Goal: Information Seeking & Learning: Learn about a topic

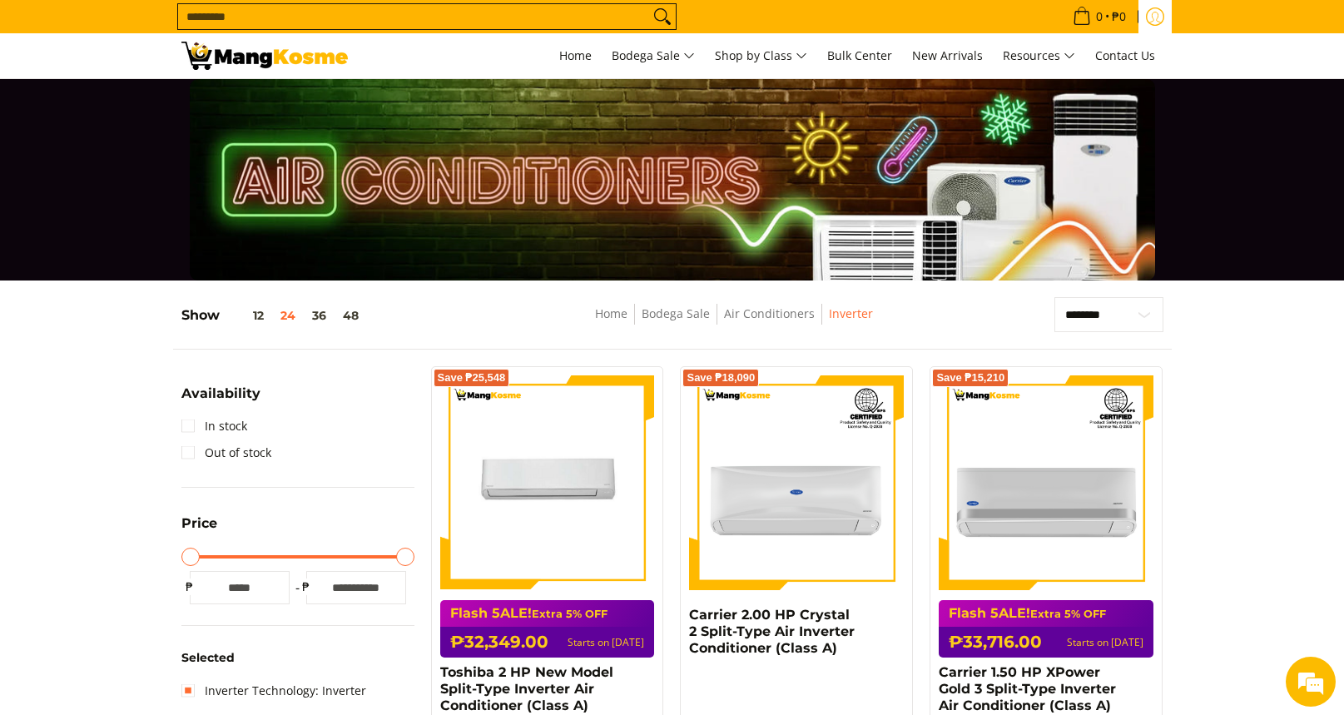
click at [1152, 12] on icon "Log in" at bounding box center [1155, 16] width 18 height 18
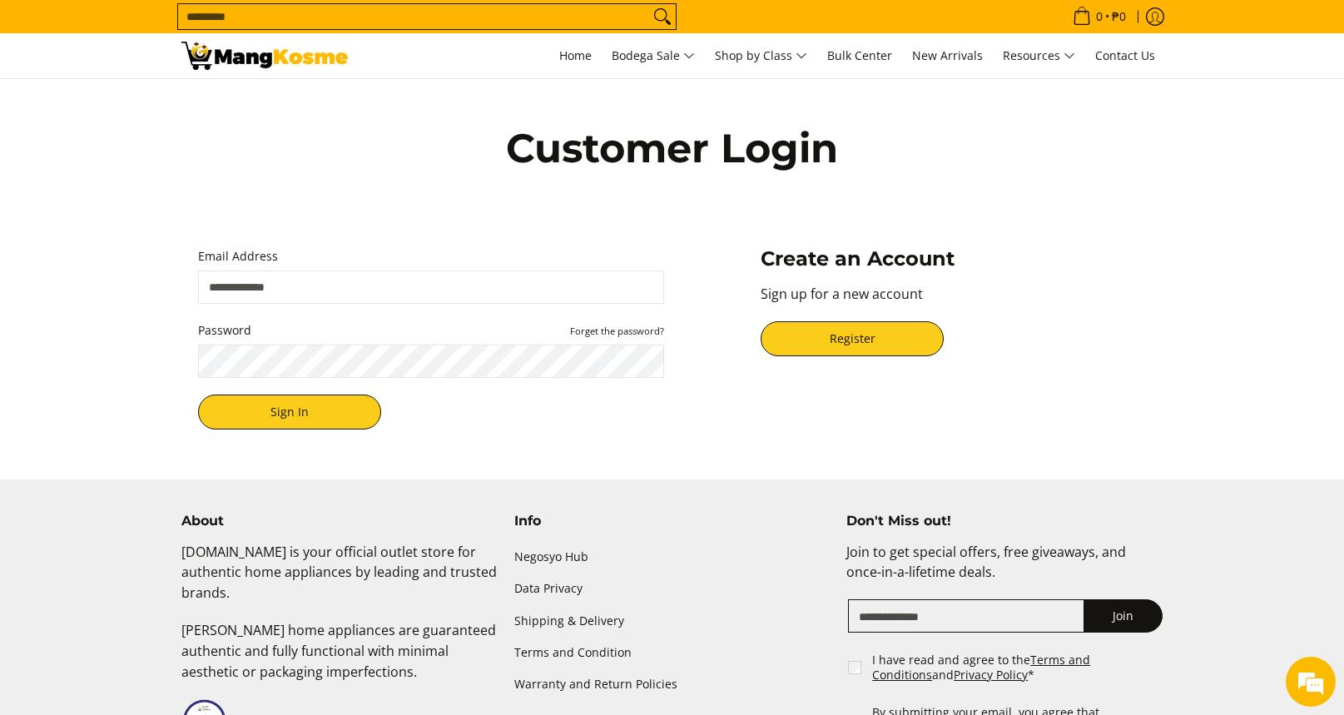
click at [462, 288] on input "Email Address" at bounding box center [431, 287] width 466 height 33
type input "**********"
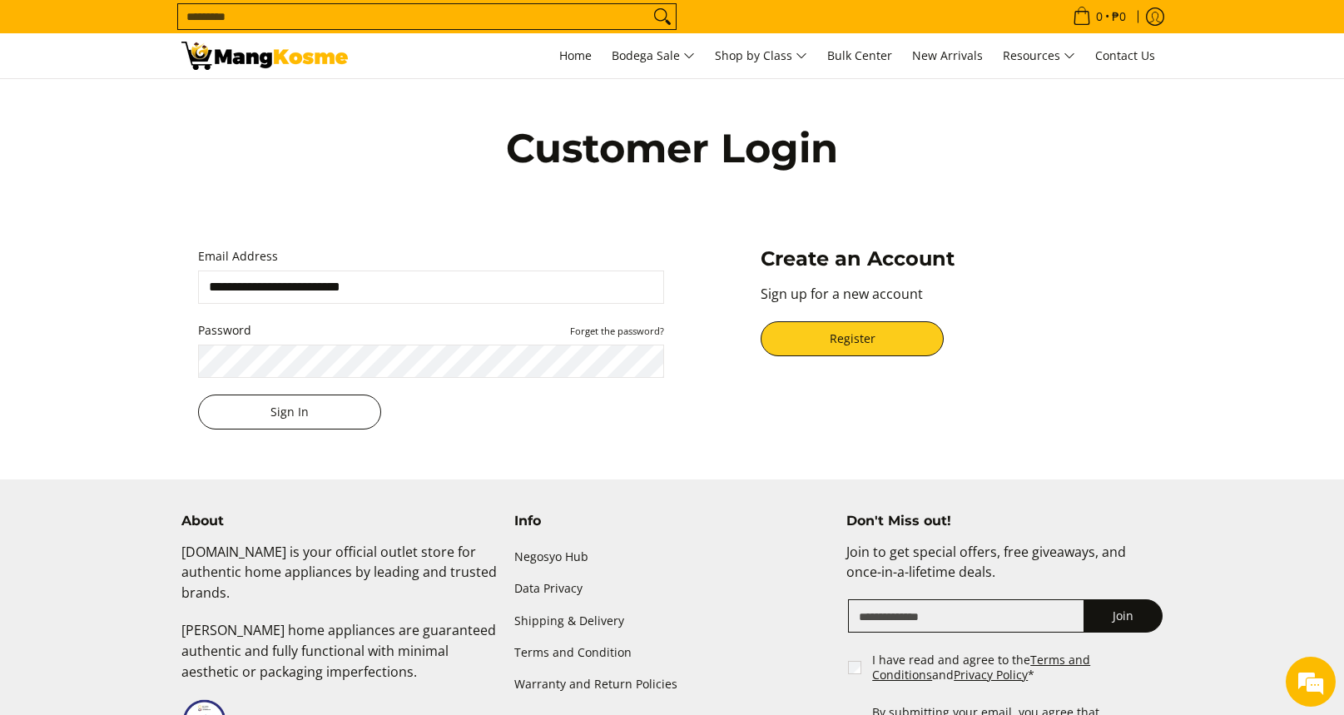
click at [324, 425] on button "Sign In" at bounding box center [289, 412] width 183 height 35
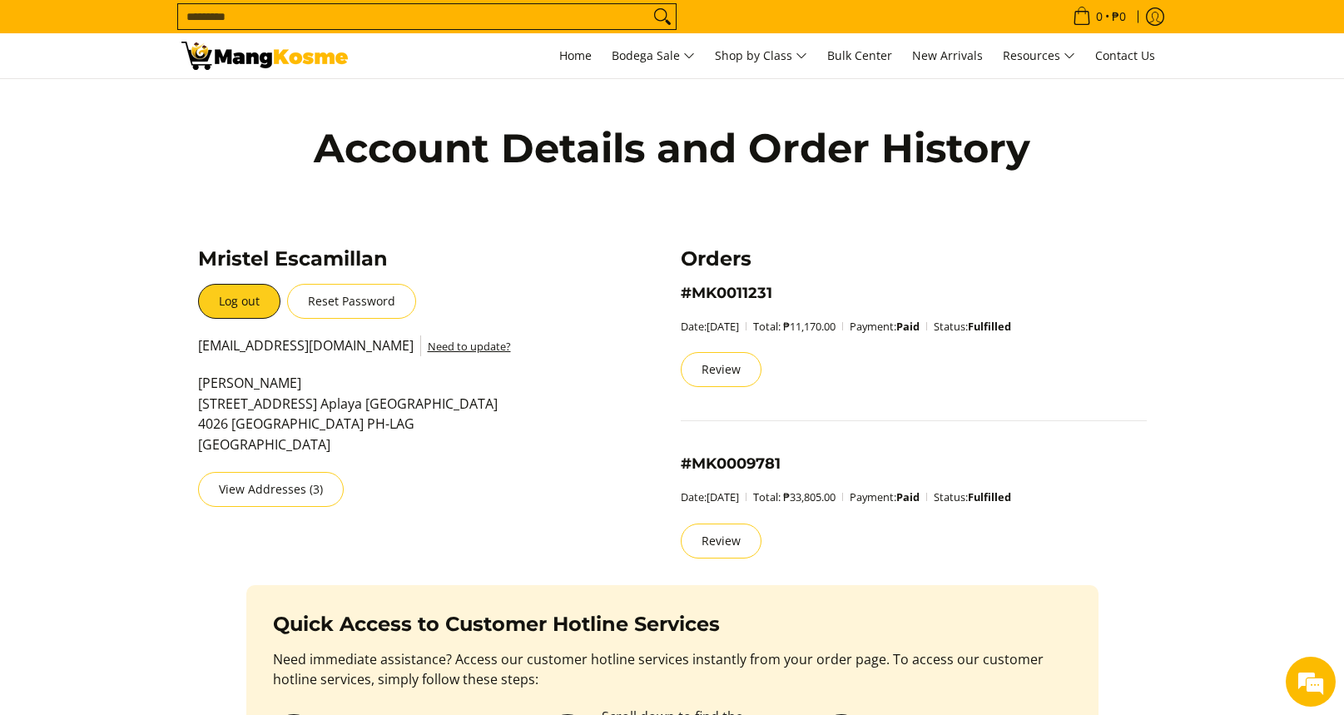
click at [577, 14] on input "Search..." at bounding box center [413, 16] width 471 height 25
click at [572, 52] on span "Home" at bounding box center [575, 55] width 32 height 16
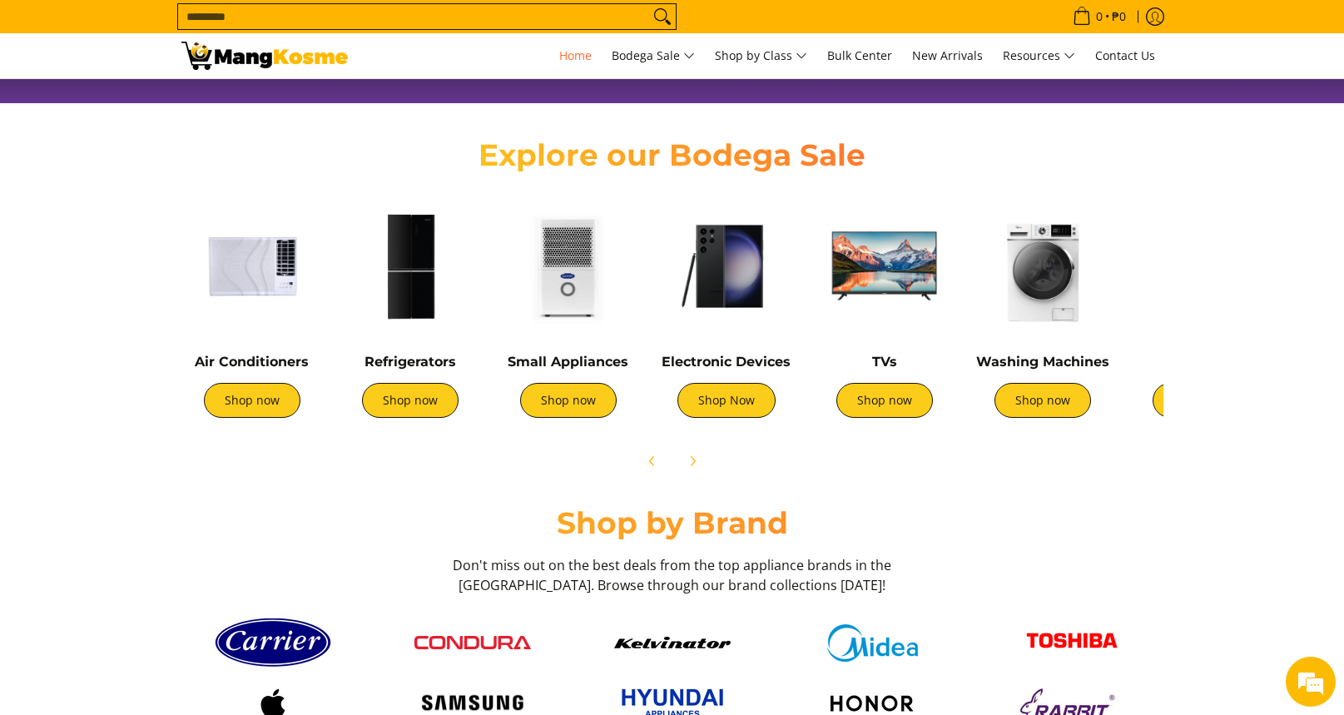
scroll to position [530, 0]
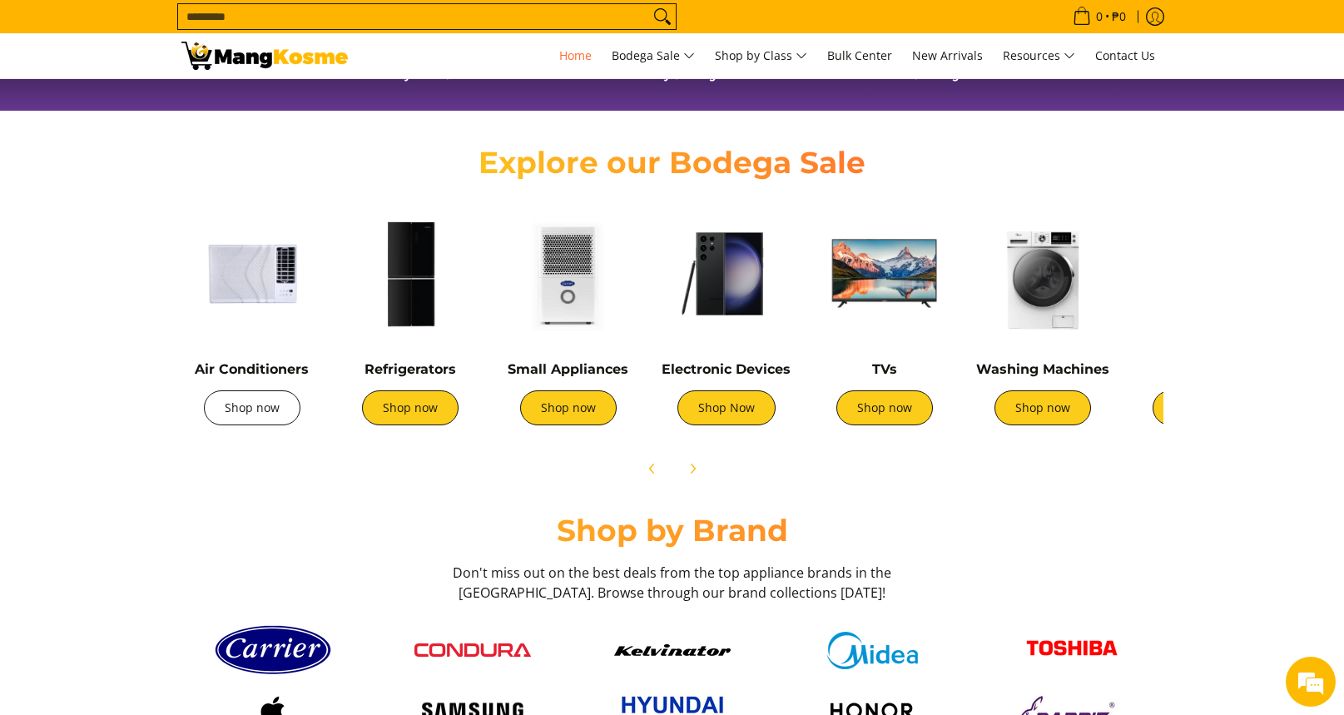
click at [290, 420] on link "Shop now" at bounding box center [252, 407] width 97 height 35
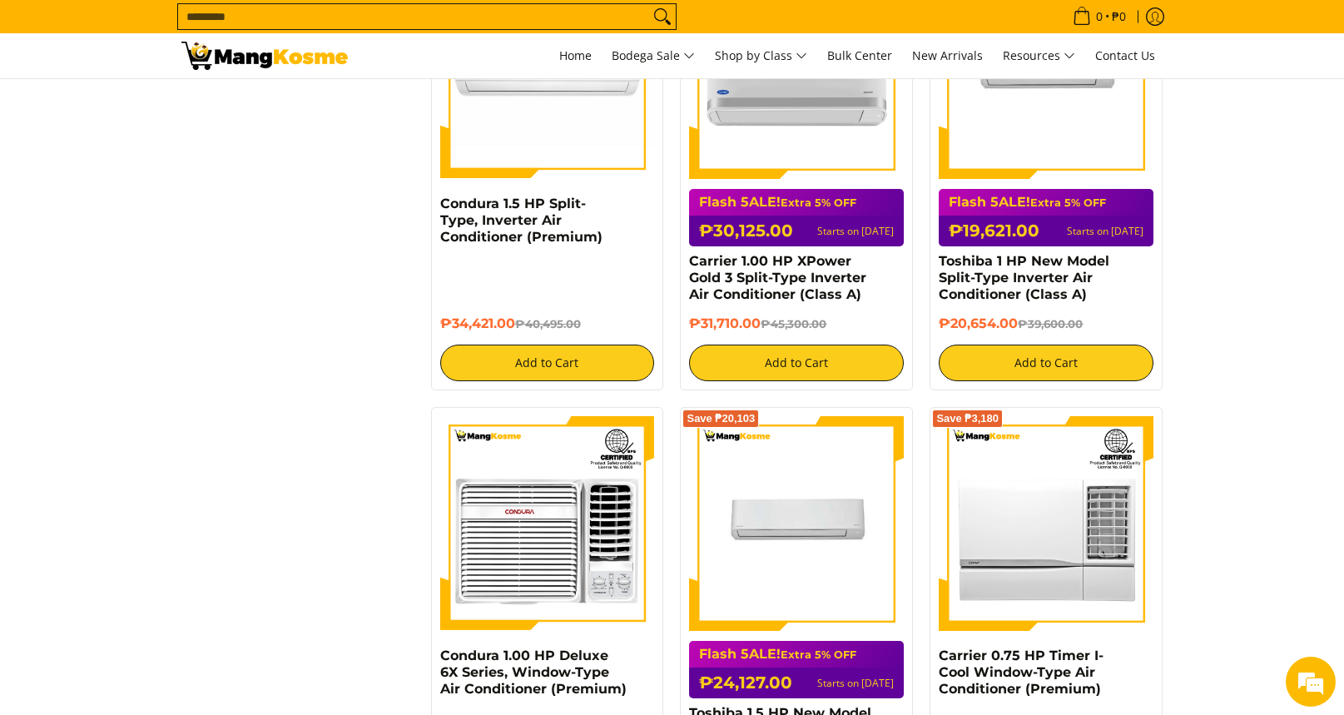
scroll to position [994, 0]
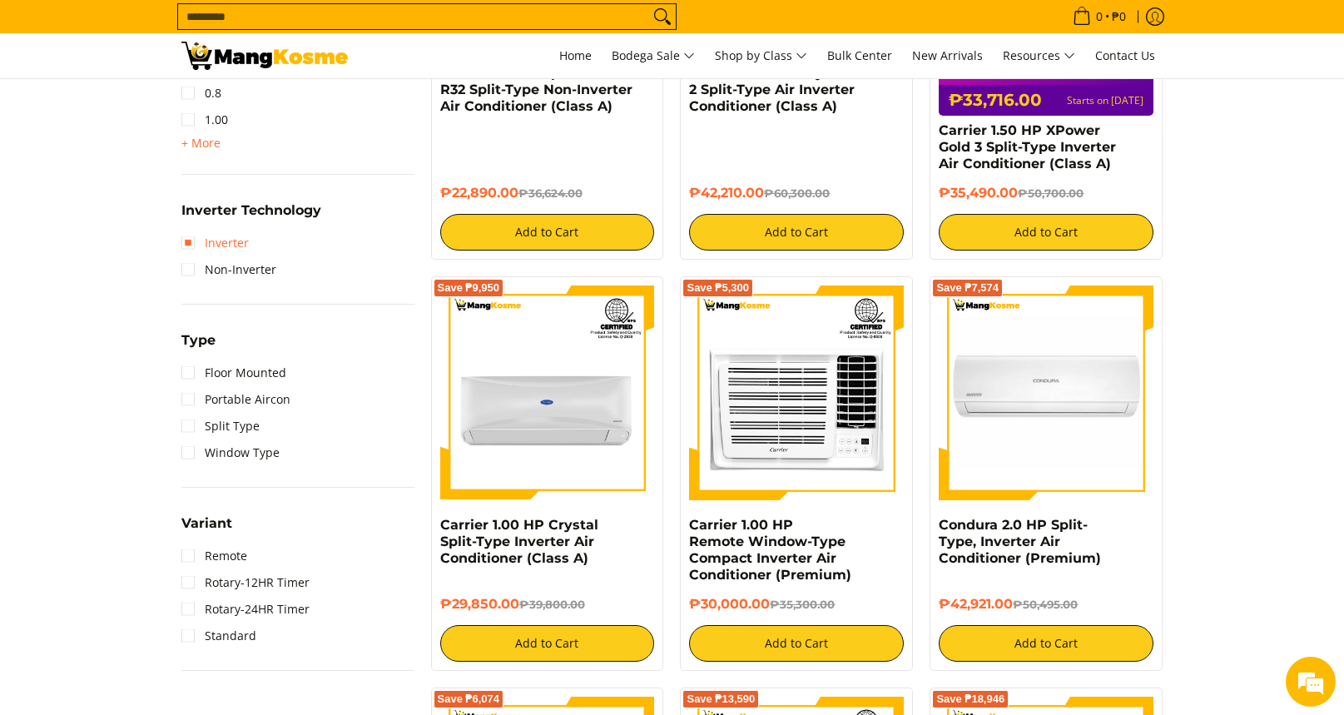
click at [186, 247] on link "Inverter" at bounding box center [214, 243] width 67 height 27
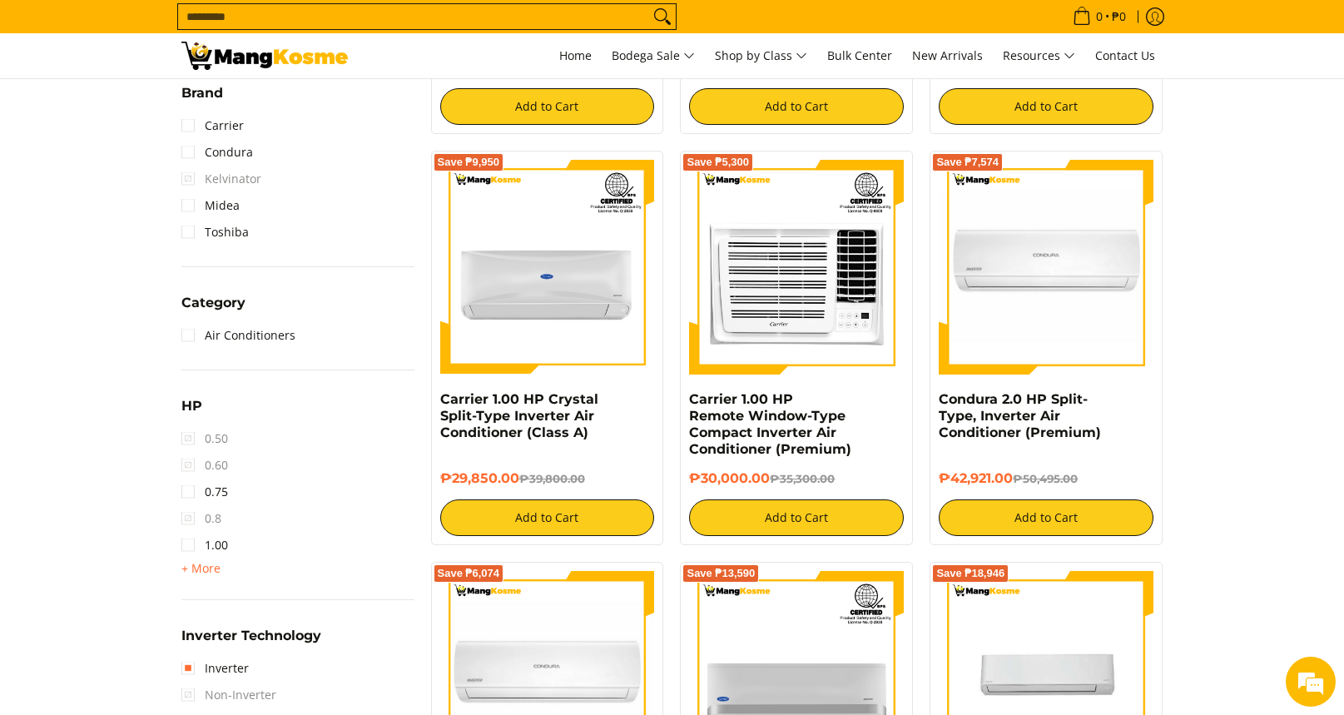
scroll to position [748, 0]
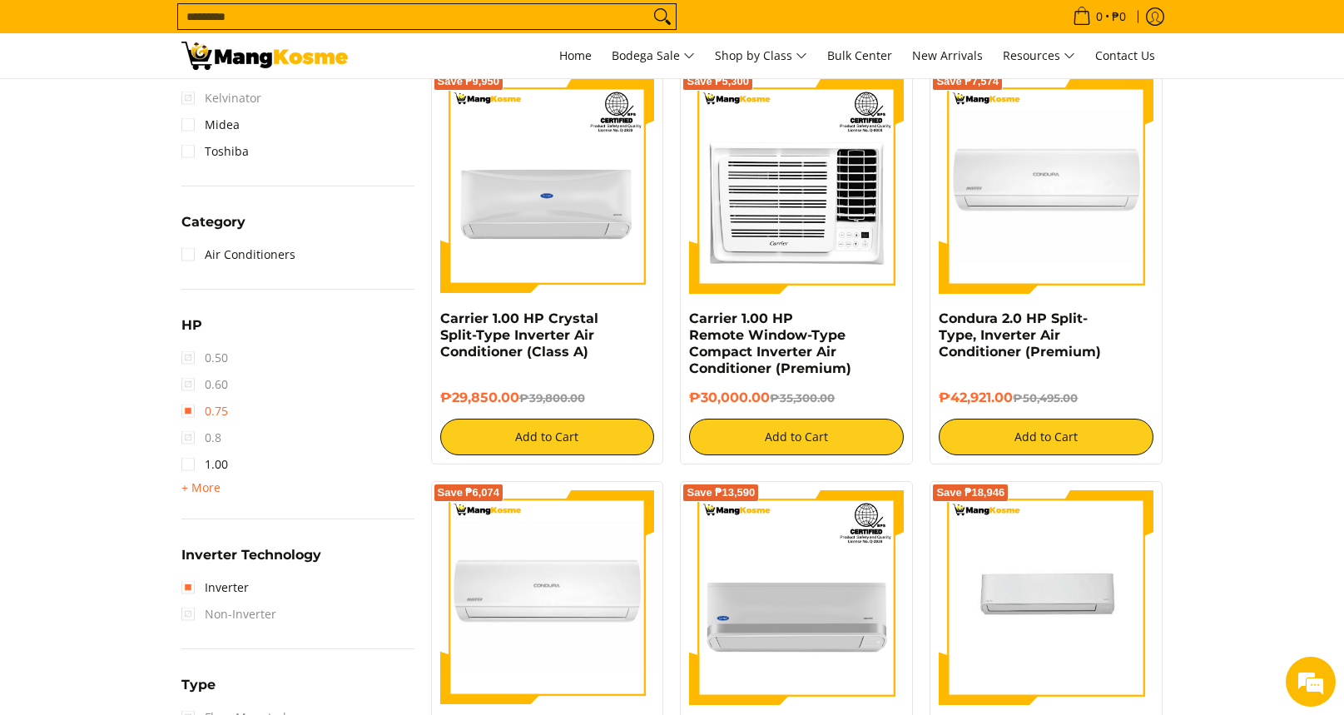
click at [190, 412] on link "0.75" at bounding box center [204, 411] width 47 height 27
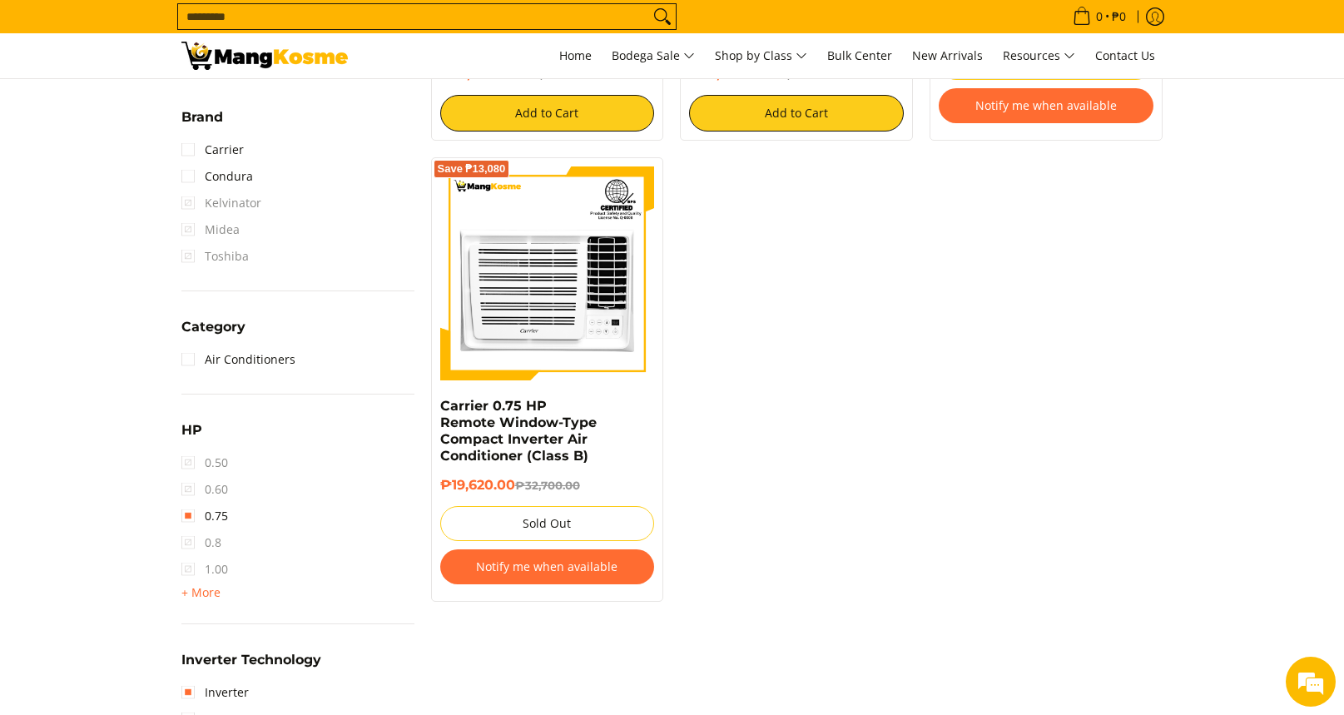
scroll to position [724, 0]
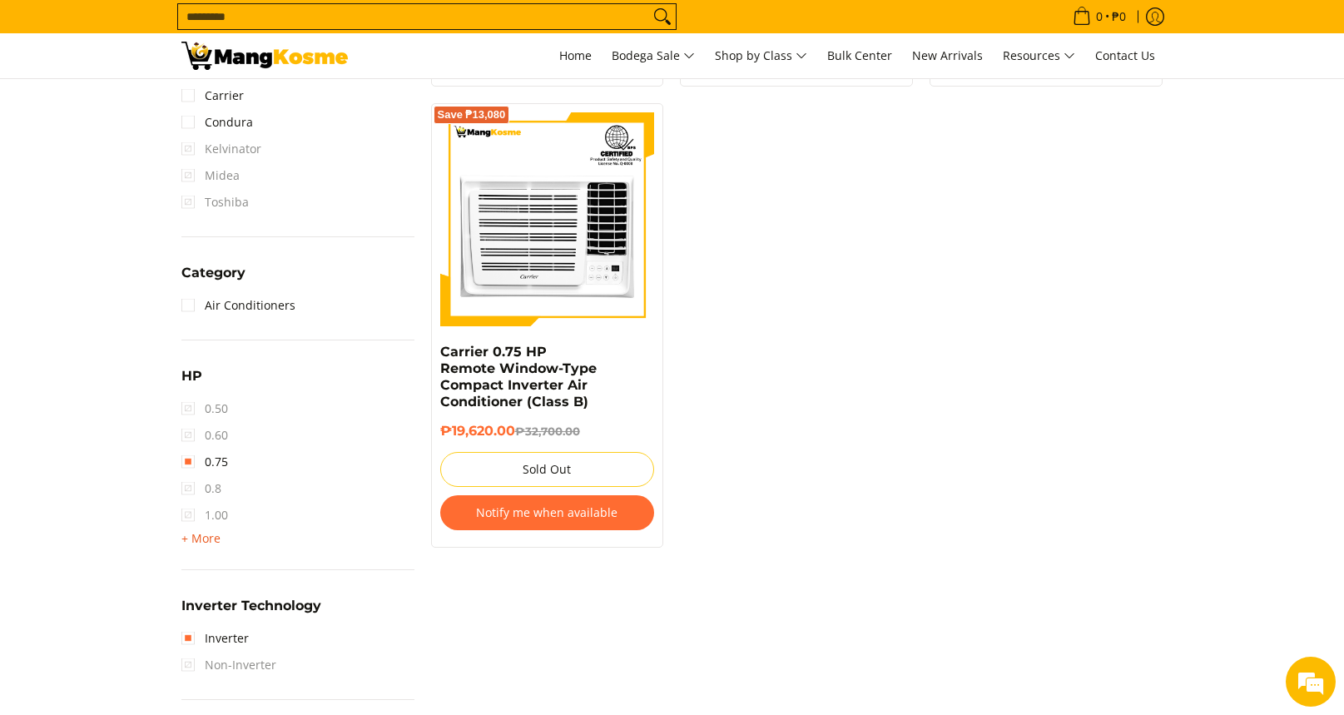
click at [183, 543] on span "+ More" at bounding box center [200, 538] width 39 height 13
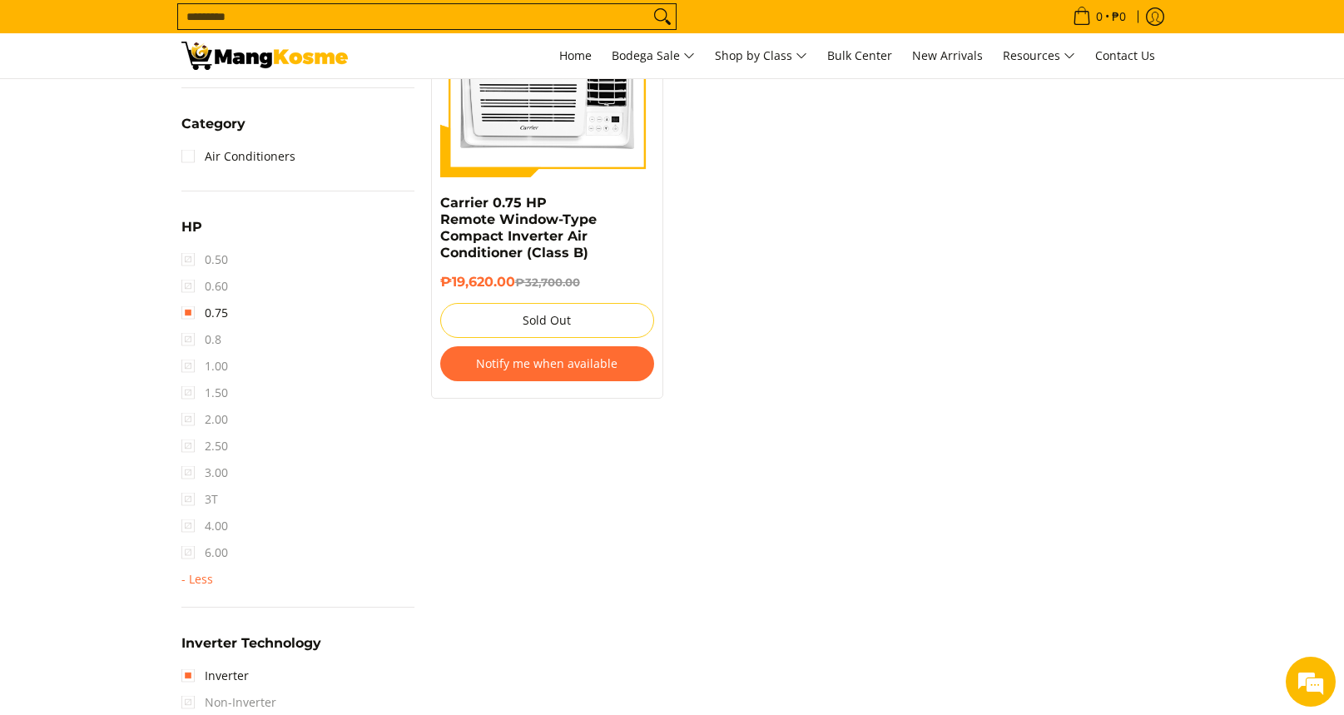
scroll to position [831, 0]
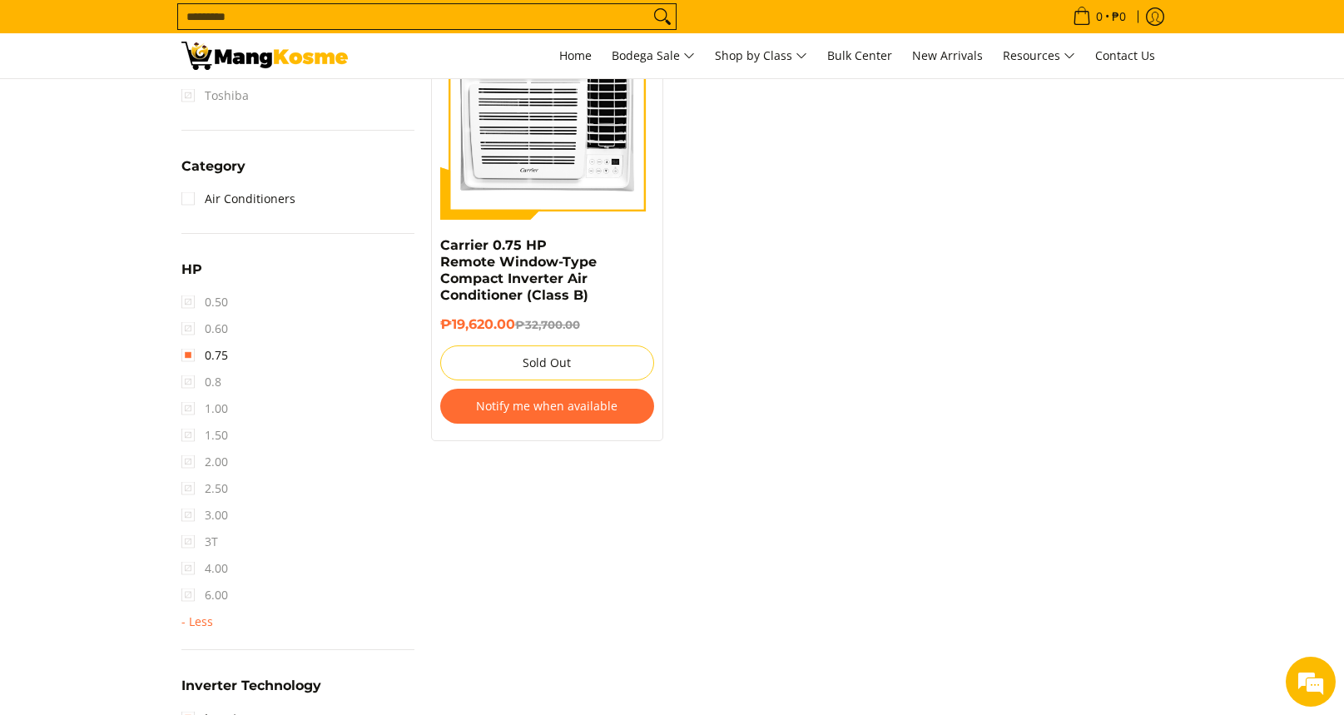
click at [191, 405] on span "1.00" at bounding box center [204, 408] width 47 height 27
click at [186, 409] on span "1.00" at bounding box center [204, 408] width 47 height 27
click at [191, 372] on span "0.8" at bounding box center [201, 382] width 40 height 27
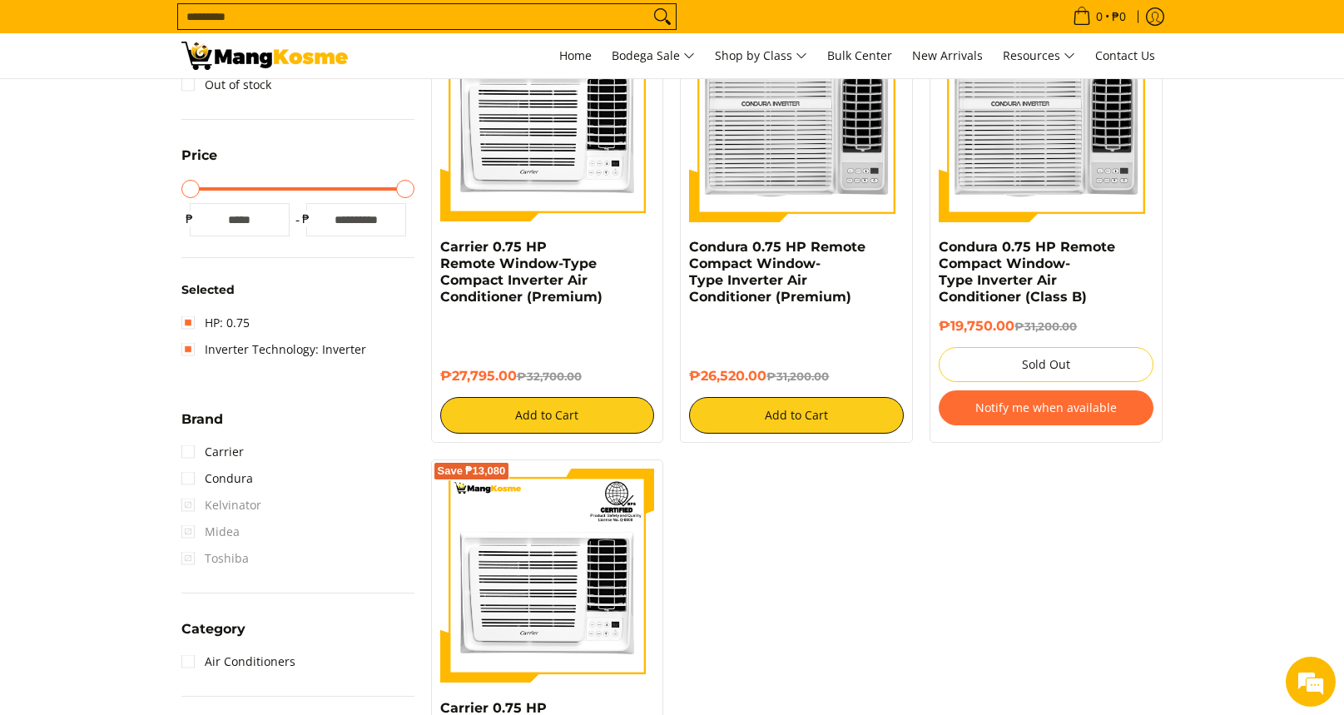
scroll to position [0, 0]
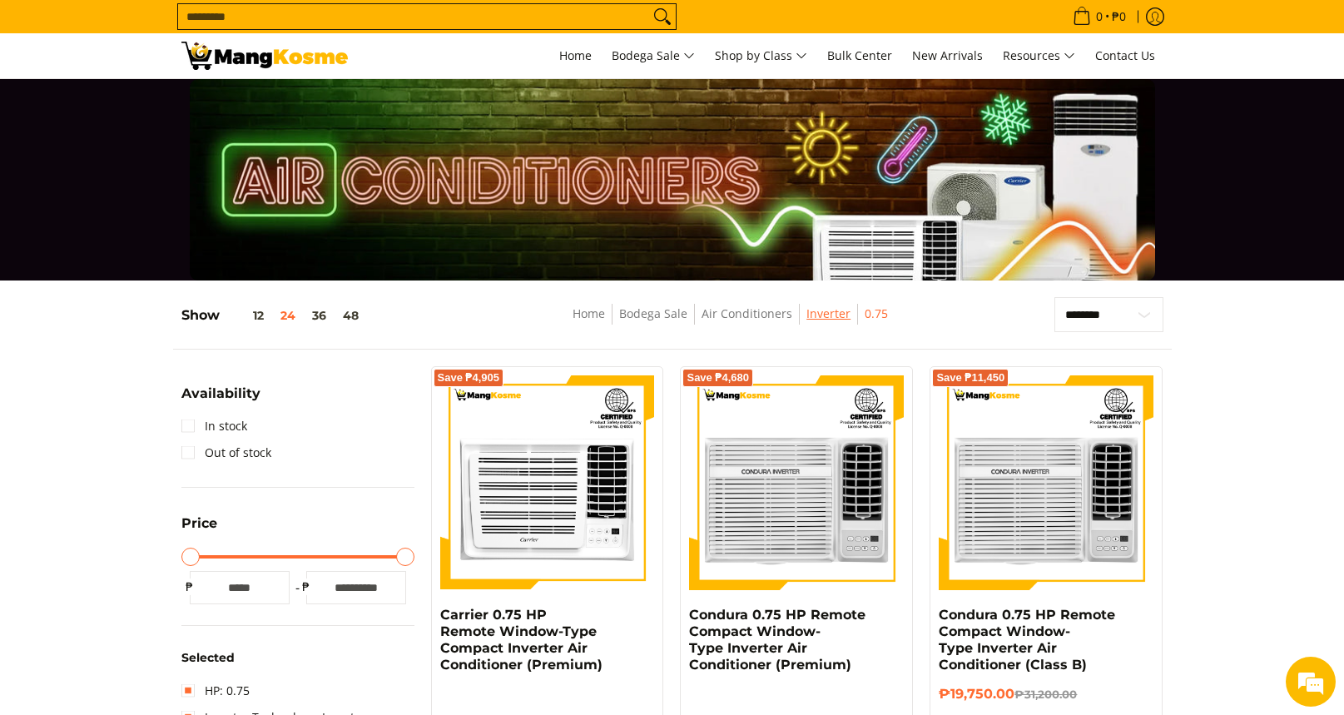
click at [832, 317] on link "Inverter" at bounding box center [829, 313] width 44 height 16
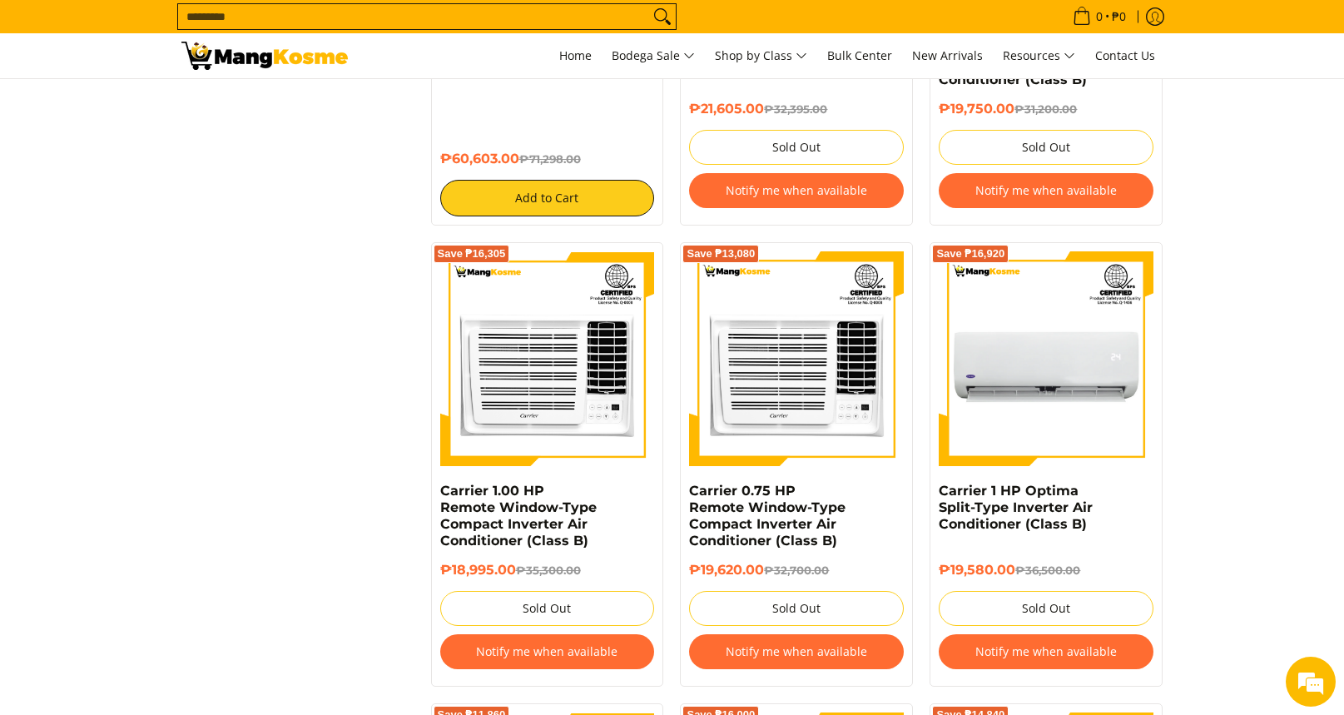
scroll to position [3130, 0]
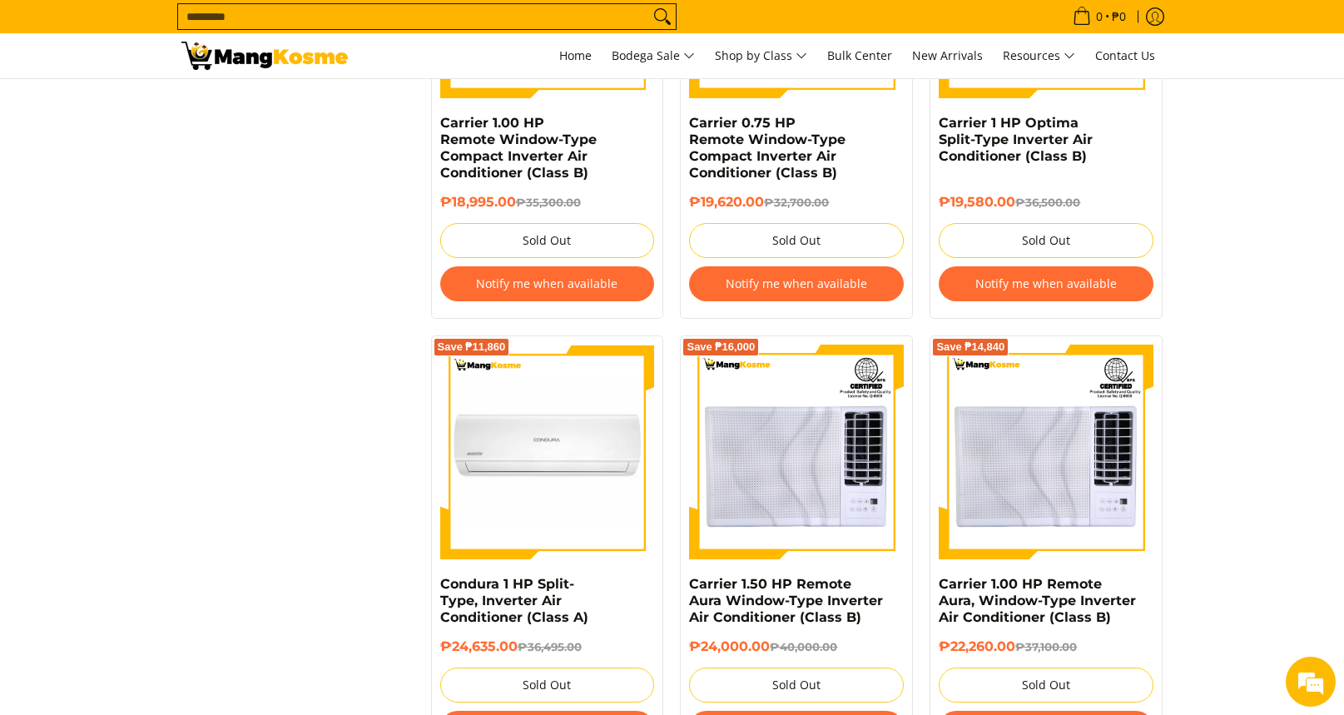
click at [822, 289] on button "Notify me when available" at bounding box center [796, 283] width 215 height 35
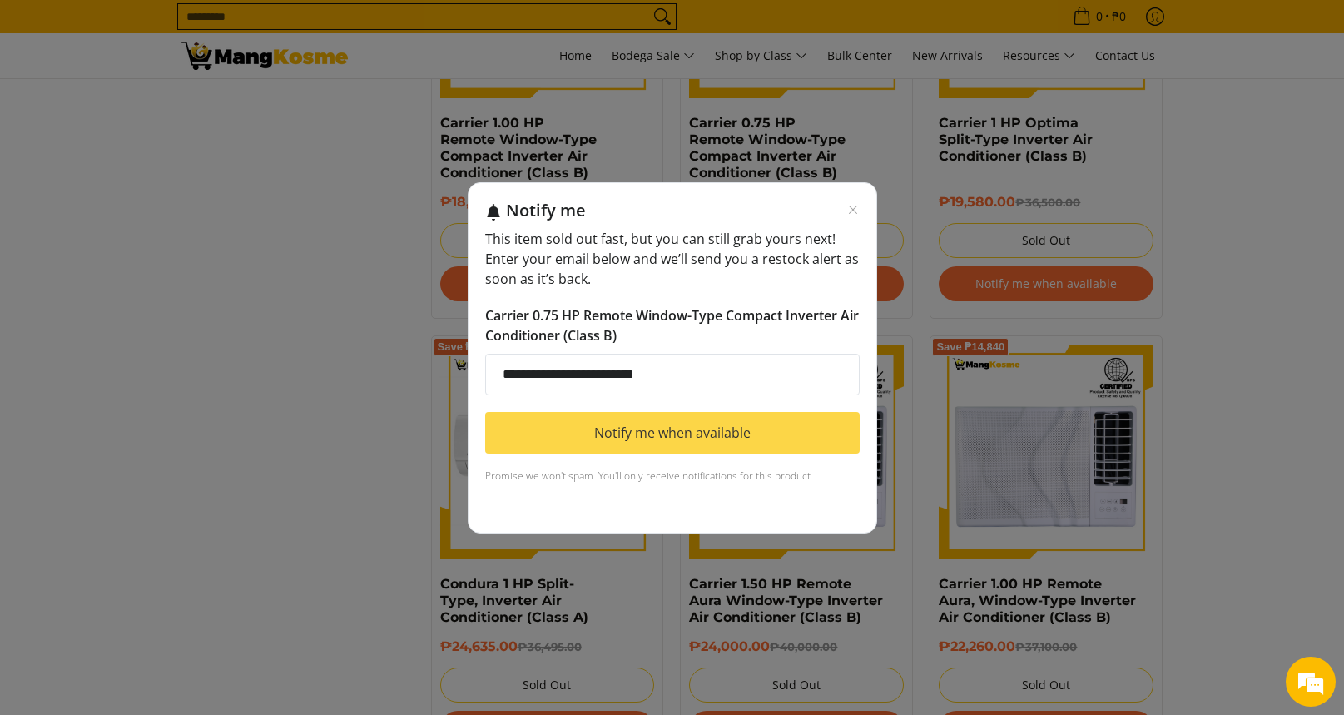
click at [667, 451] on button "Notify me when available" at bounding box center [672, 433] width 375 height 42
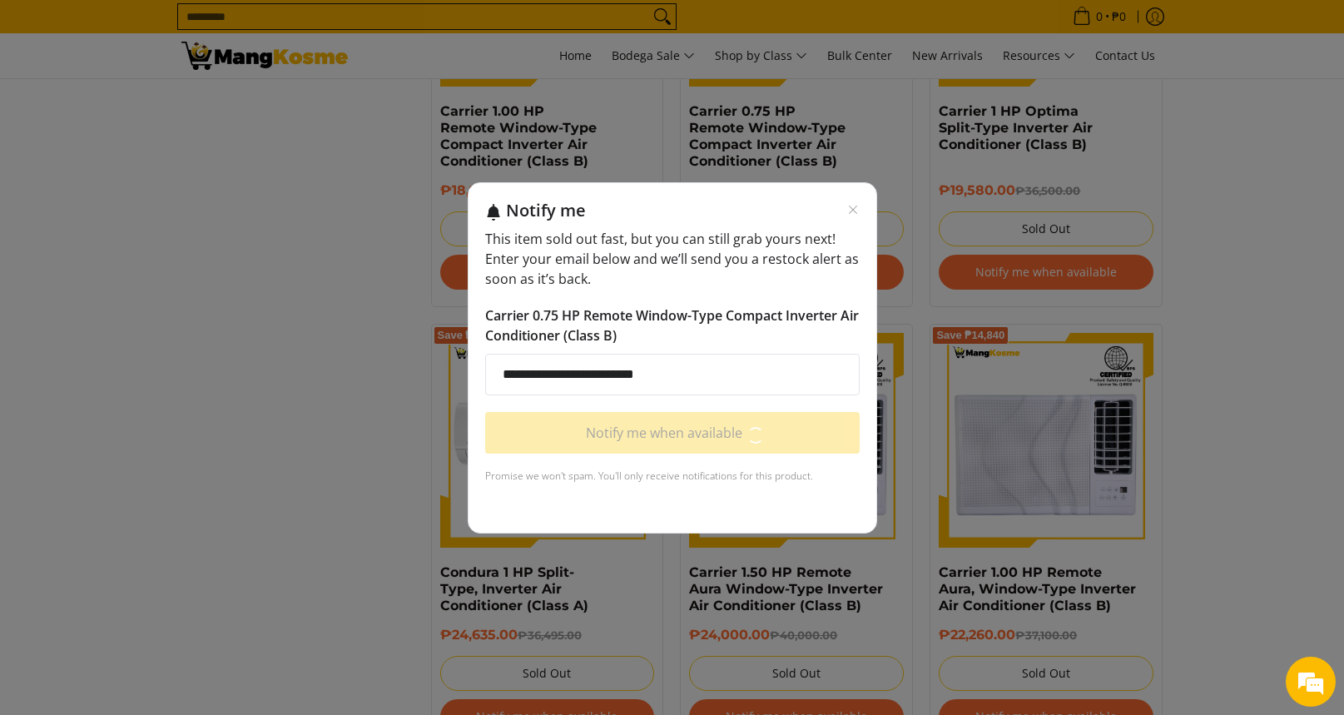
scroll to position [3431, 0]
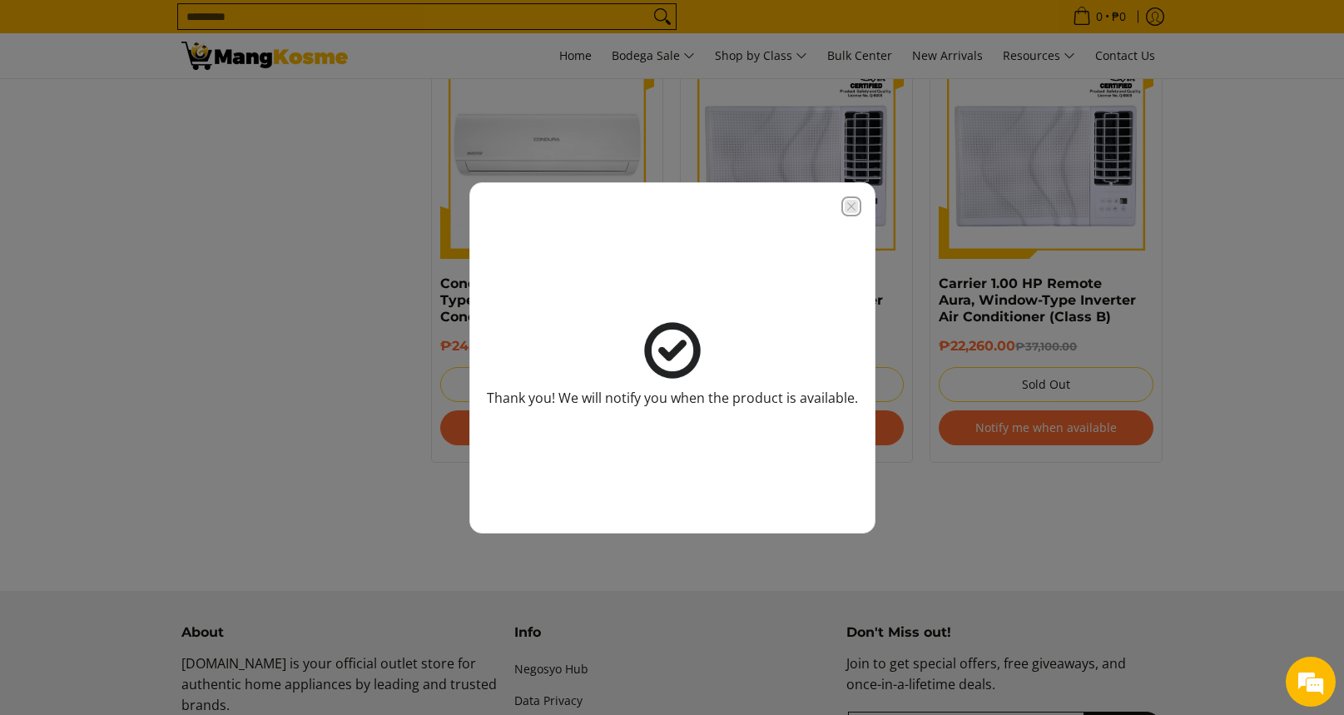
click at [852, 209] on icon "Close modal" at bounding box center [851, 206] width 13 height 13
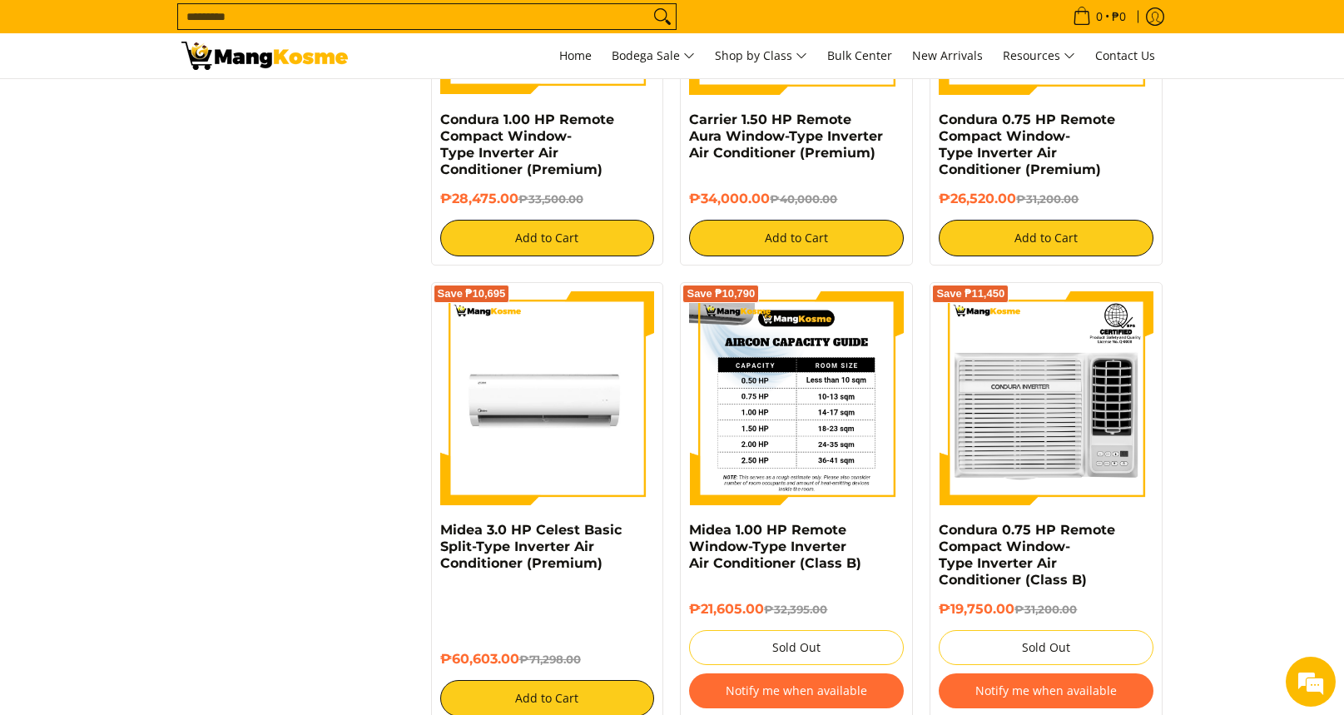
scroll to position [2306, 0]
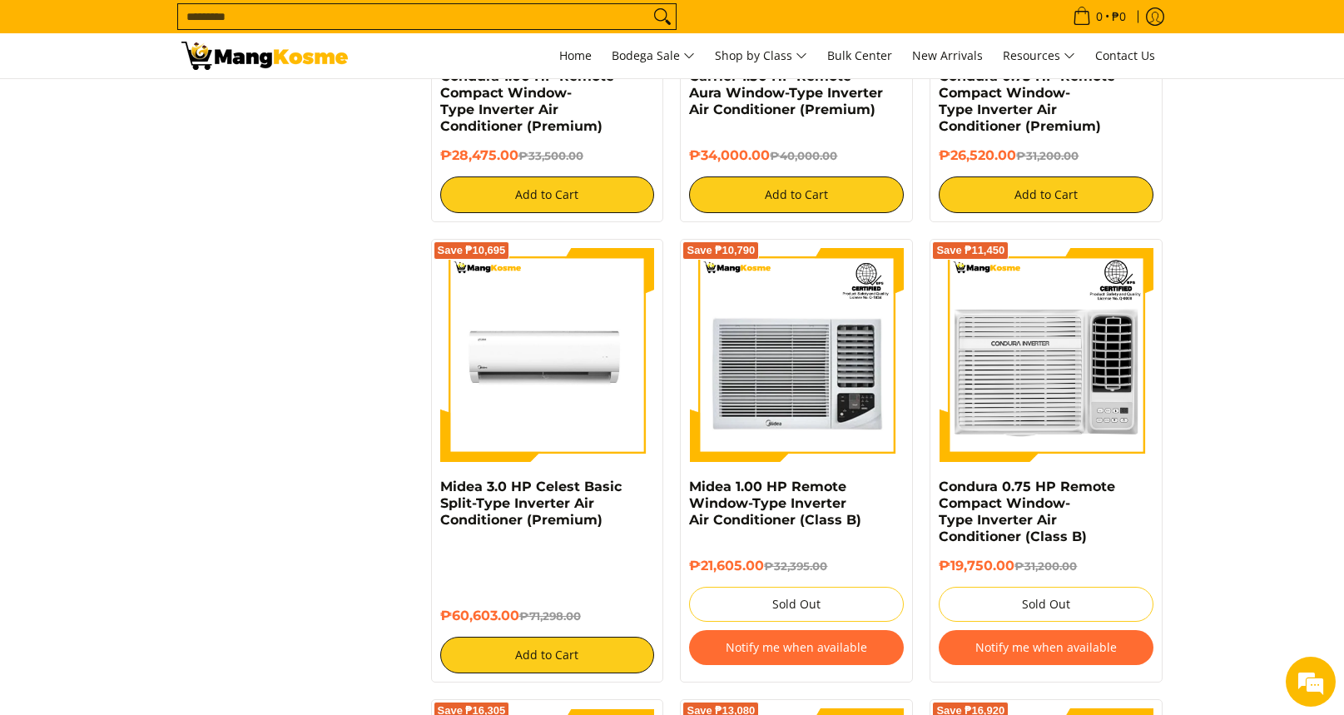
click at [857, 648] on button "Notify me when available" at bounding box center [796, 647] width 215 height 35
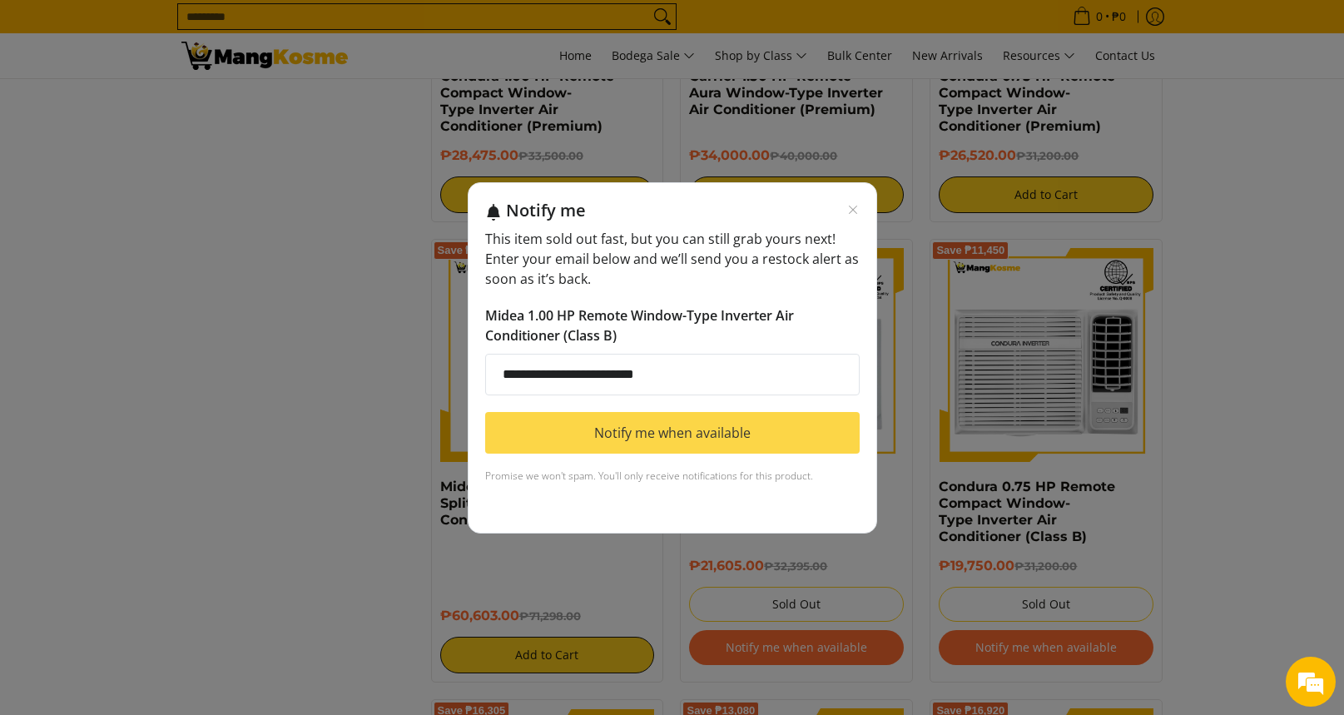
click at [747, 431] on button "Notify me when available" at bounding box center [672, 433] width 375 height 42
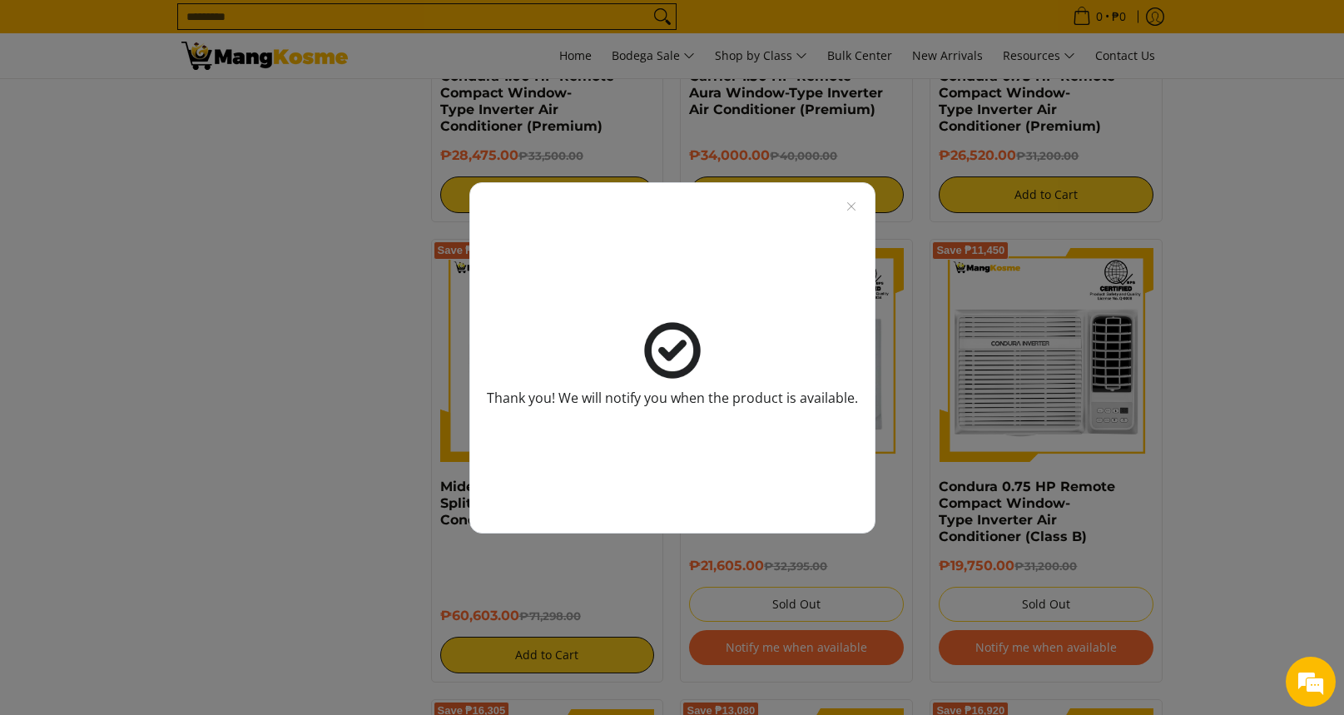
click at [1020, 662] on div "Thank you! We will notify you when the product is available." at bounding box center [672, 357] width 1344 height 715
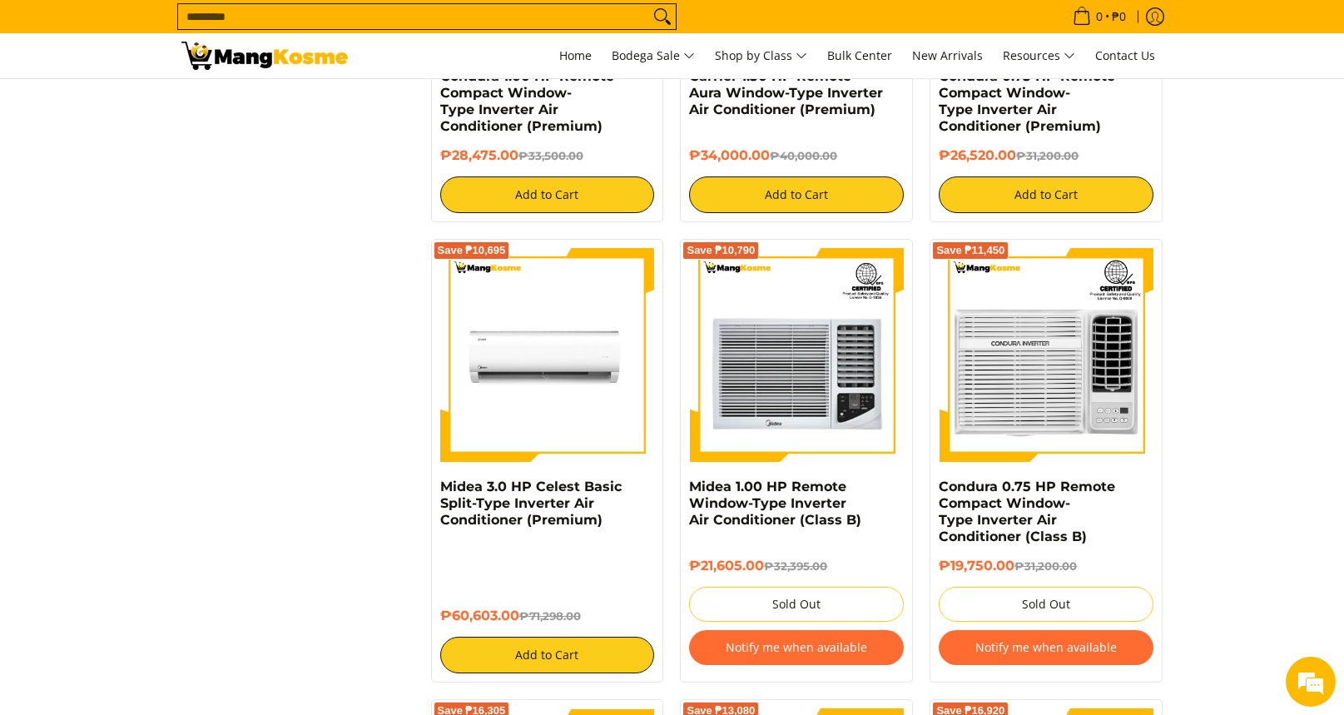
click at [1020, 658] on button "Notify me when available" at bounding box center [1046, 647] width 215 height 35
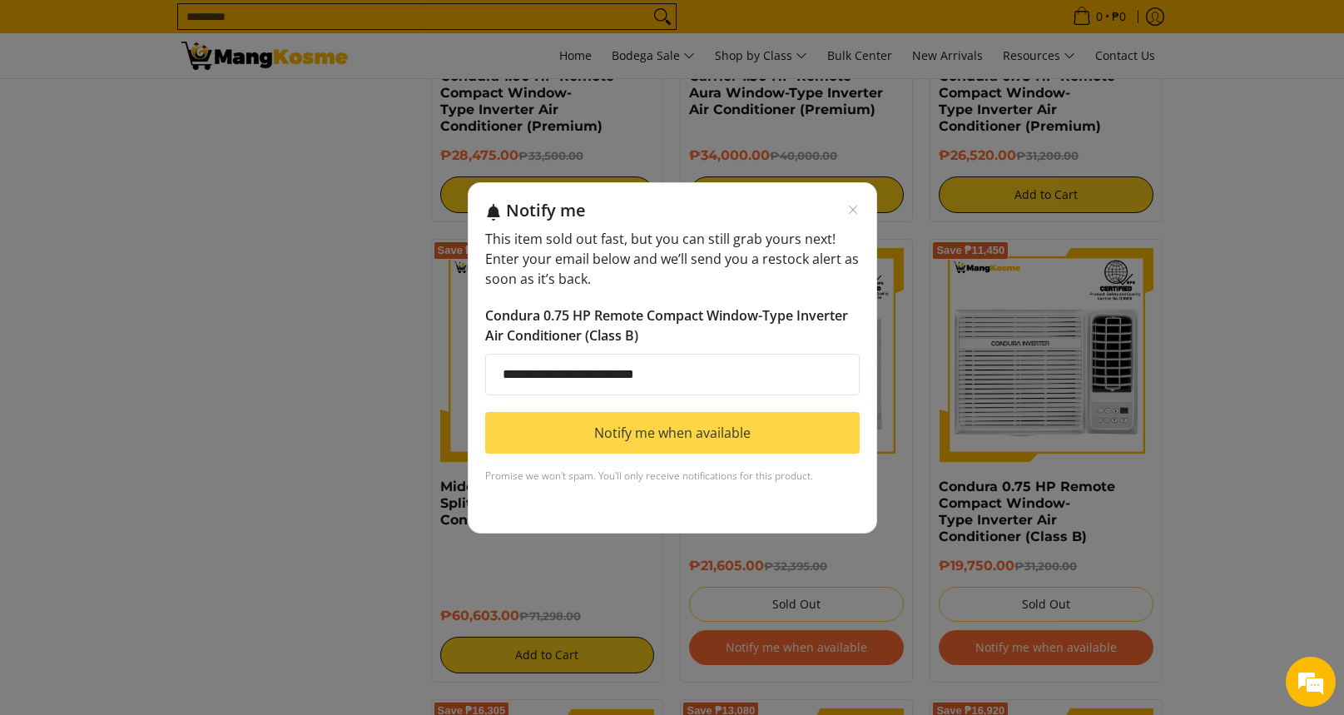
click at [718, 449] on button "Notify me when available" at bounding box center [672, 433] width 375 height 42
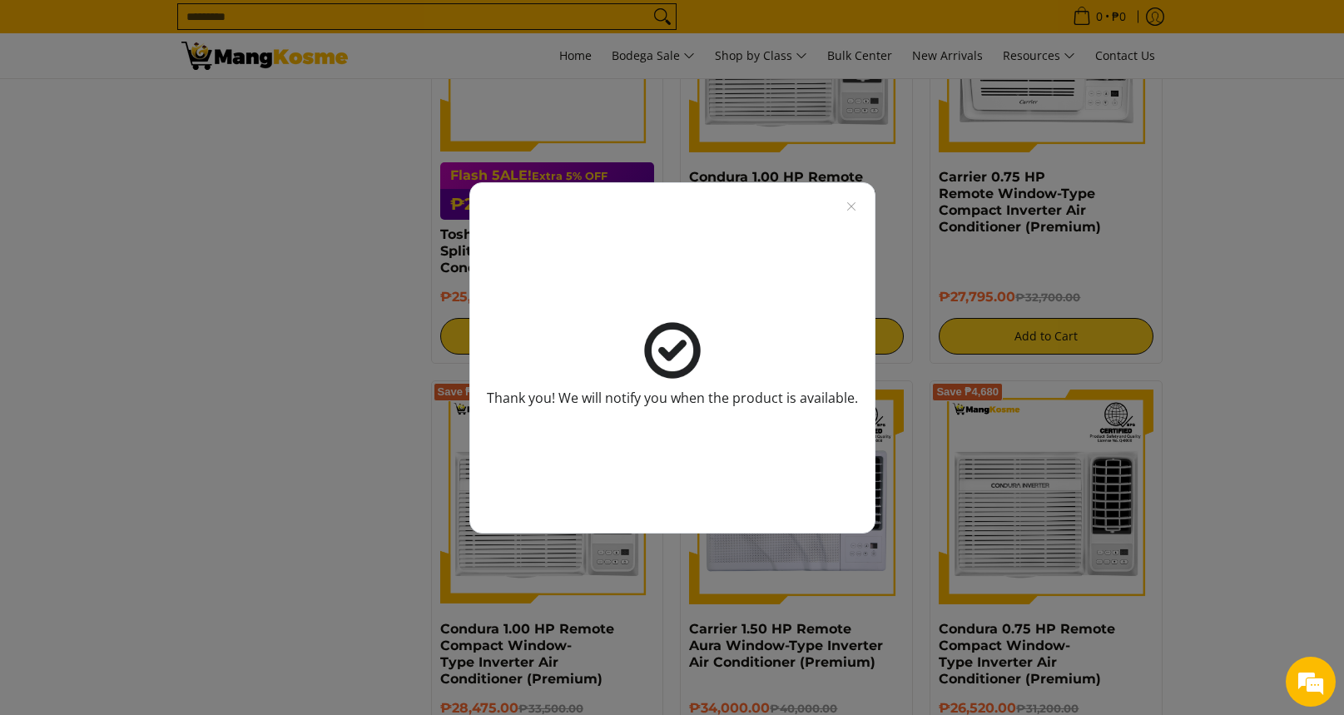
scroll to position [1751, 0]
click at [847, 202] on icon "Close modal" at bounding box center [851, 206] width 13 height 13
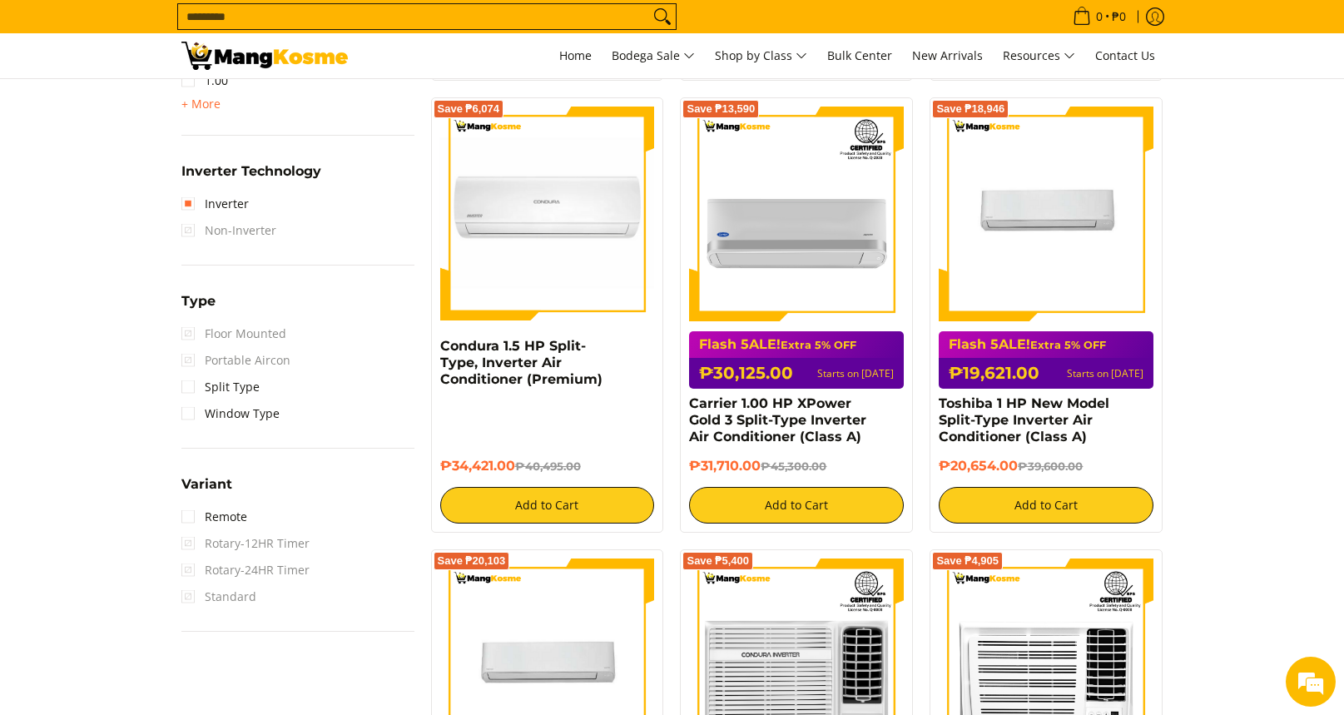
scroll to position [1472, 0]
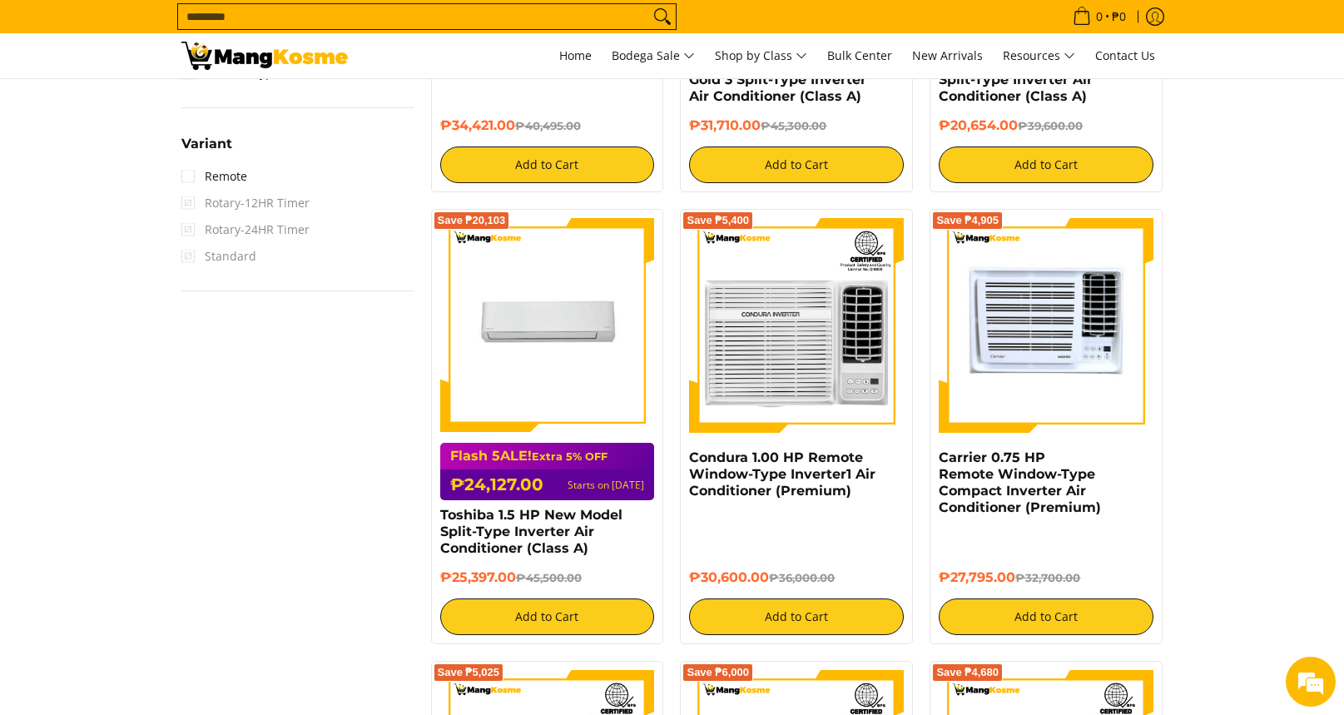
click at [1079, 358] on img at bounding box center [1046, 325] width 215 height 215
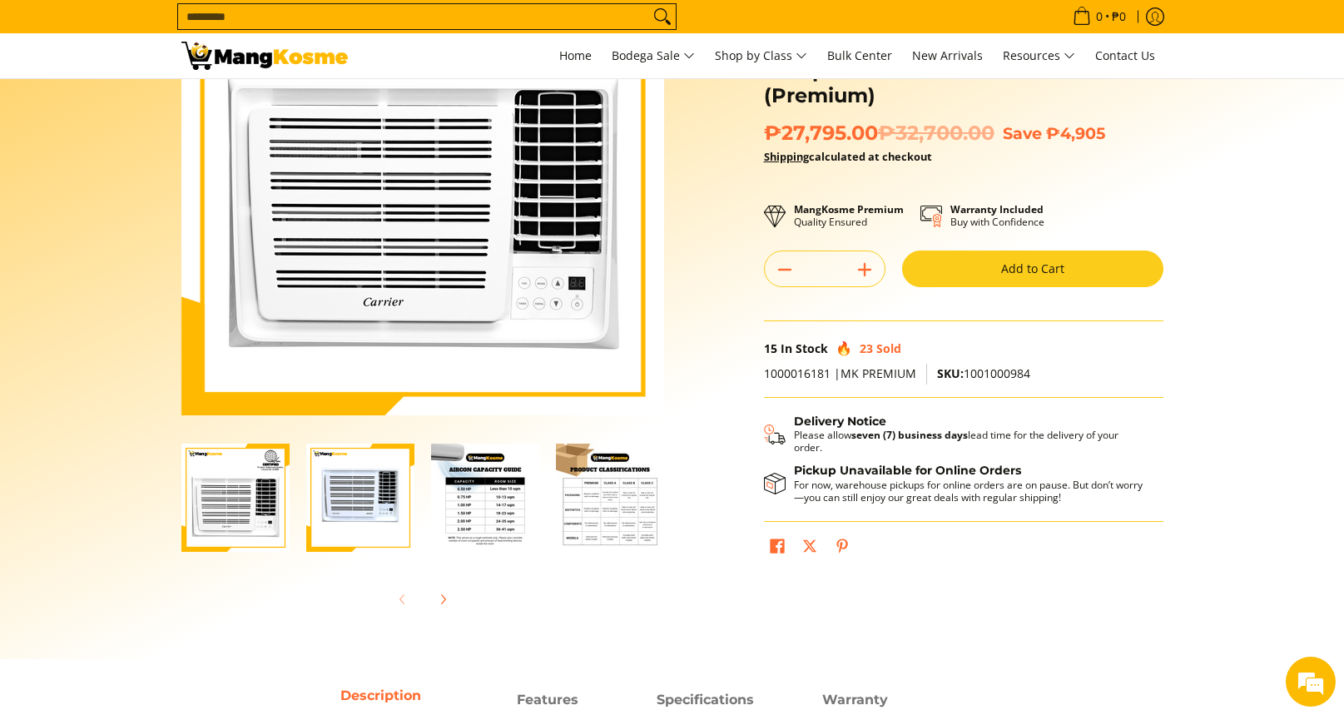
scroll to position [183, 0]
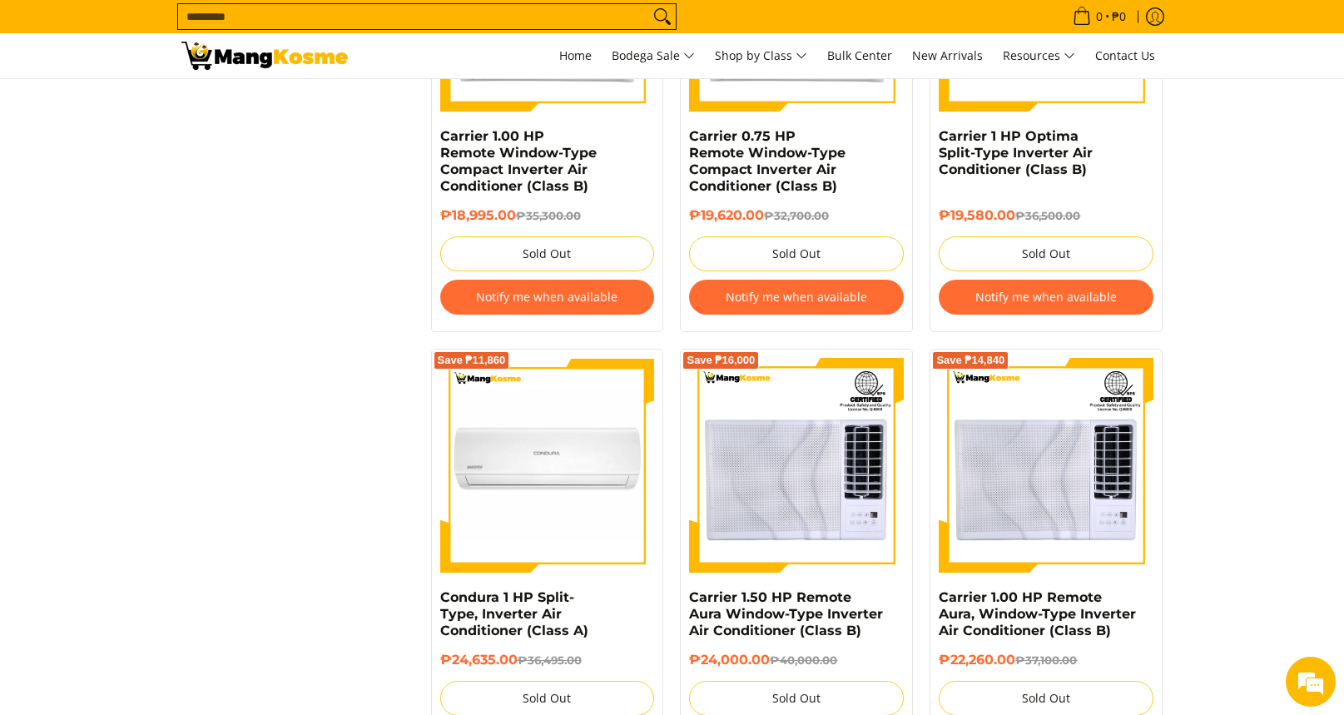
scroll to position [3444, 0]
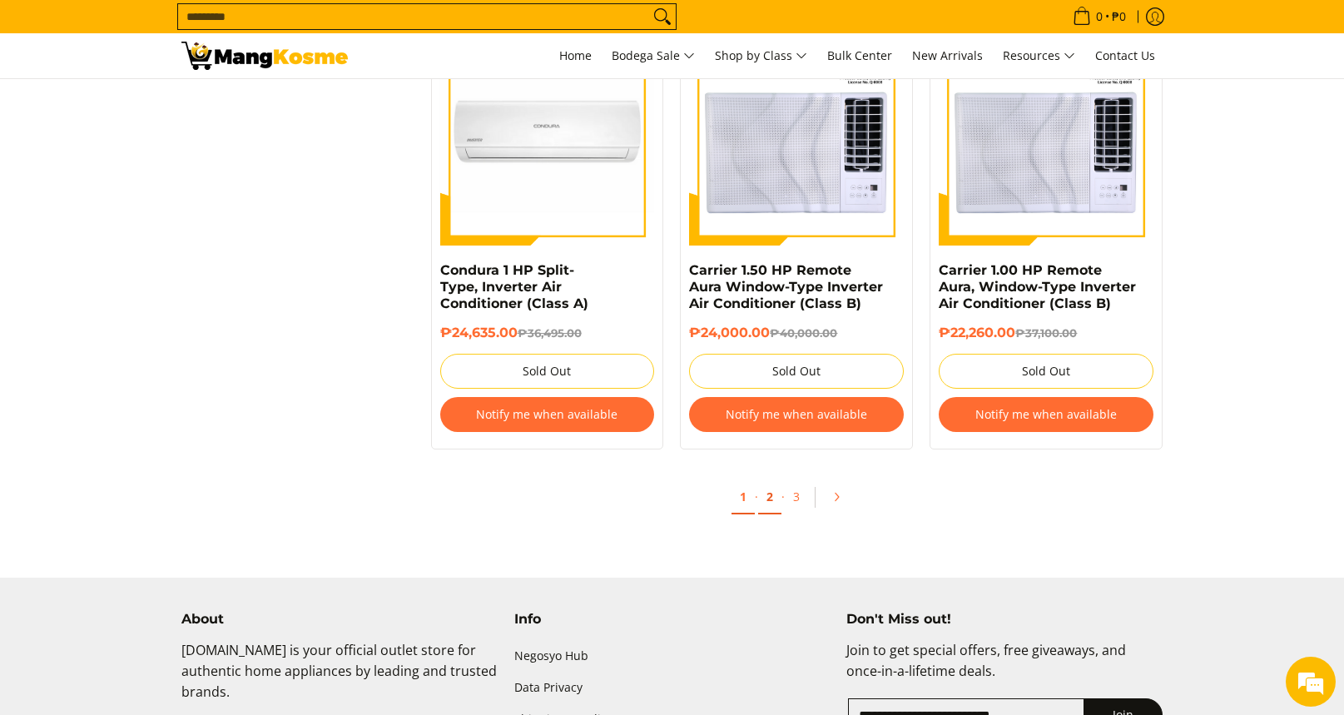
click at [766, 506] on link "2" at bounding box center [769, 497] width 23 height 34
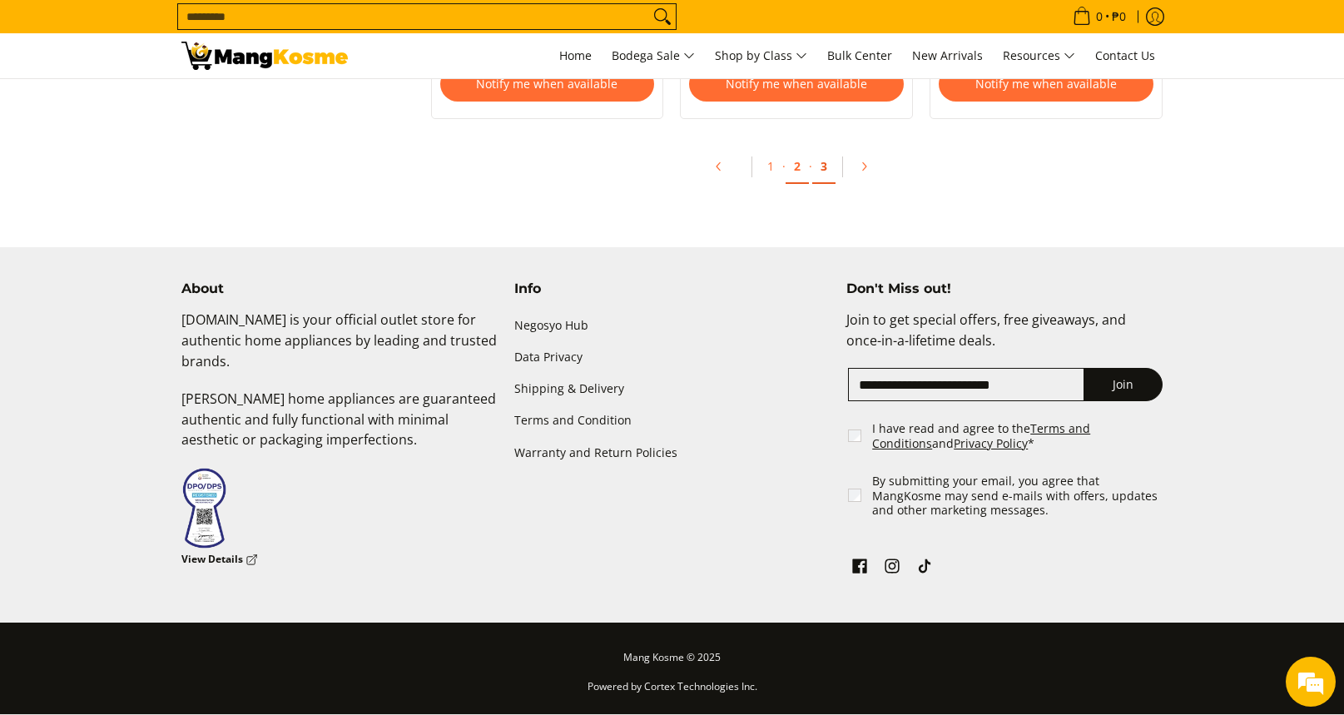
click at [828, 171] on link "3" at bounding box center [823, 167] width 23 height 34
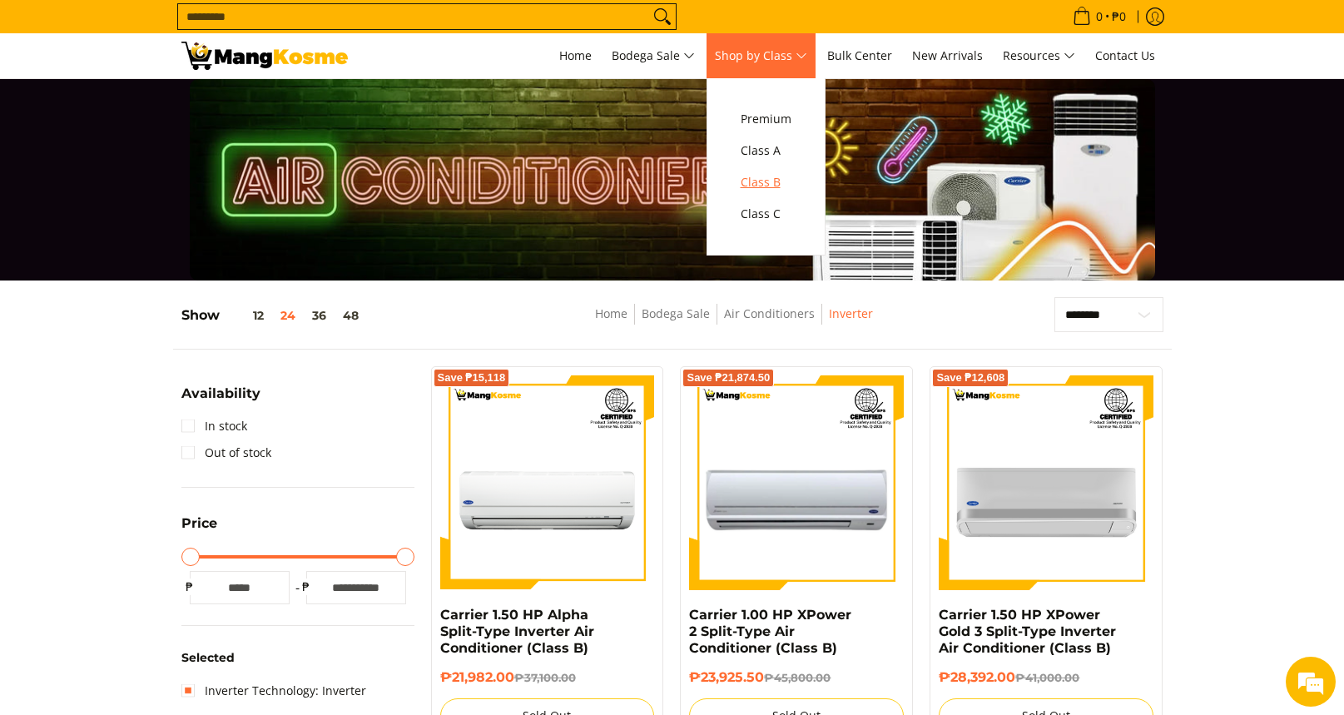
click at [775, 187] on span "Class B" at bounding box center [766, 182] width 51 height 21
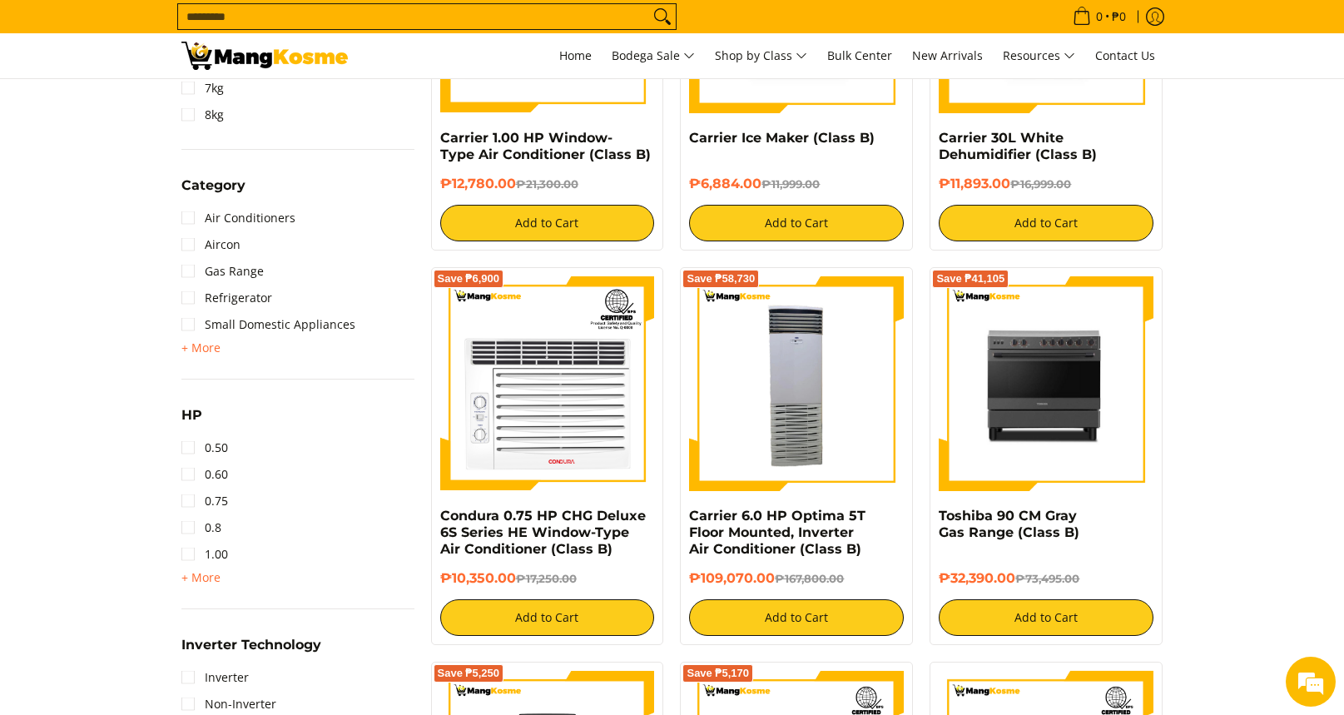
scroll to position [1044, 0]
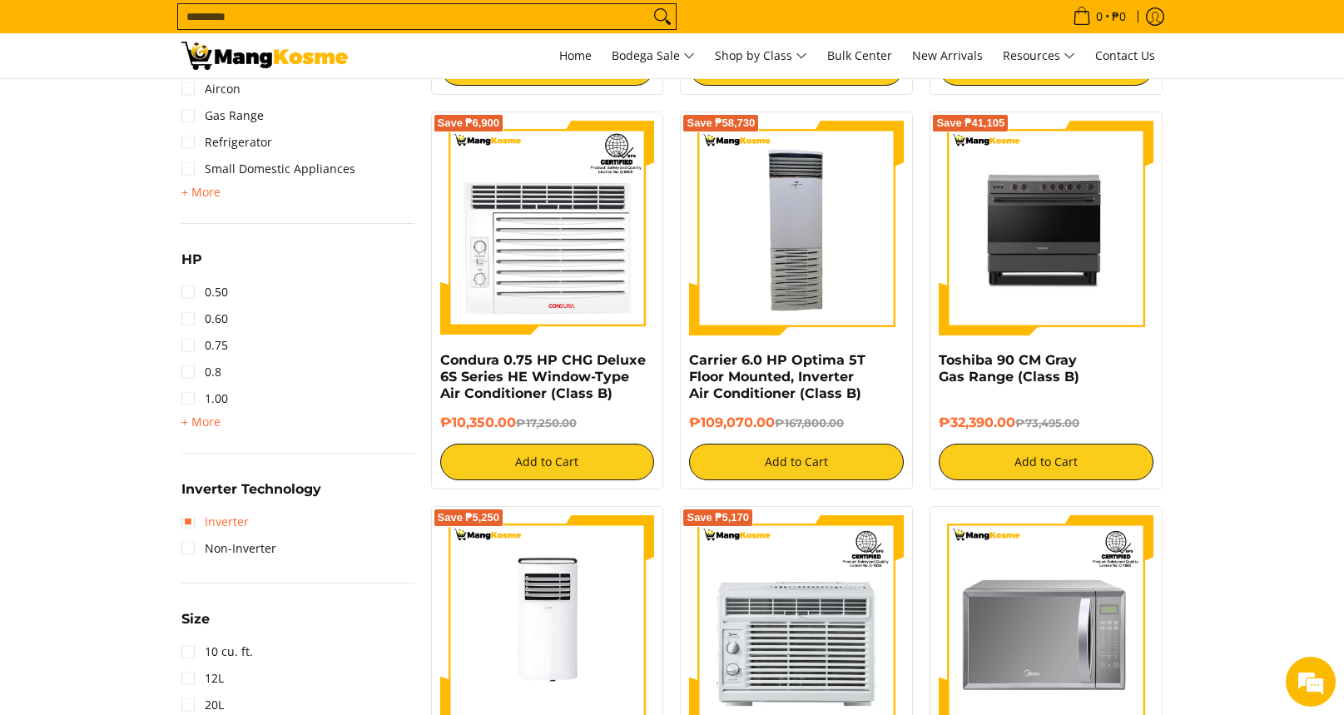
click at [188, 521] on link "Inverter" at bounding box center [214, 522] width 67 height 27
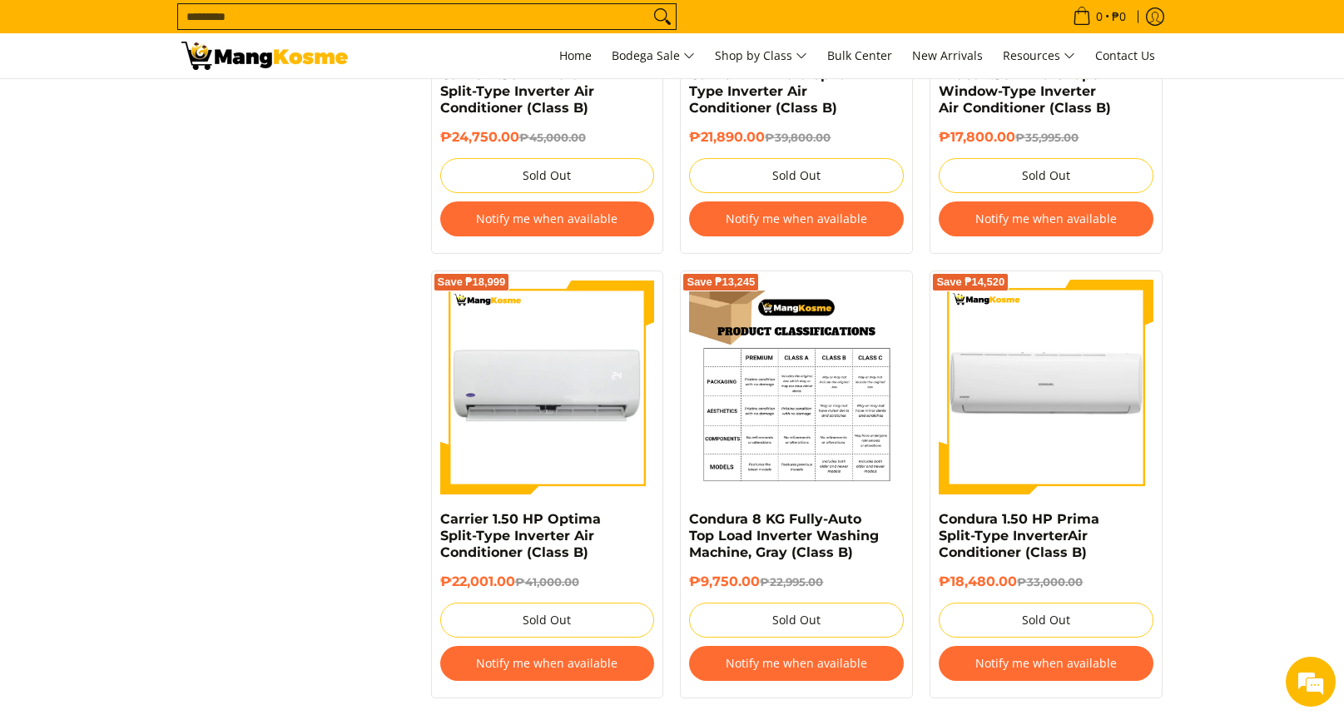
scroll to position [3647, 0]
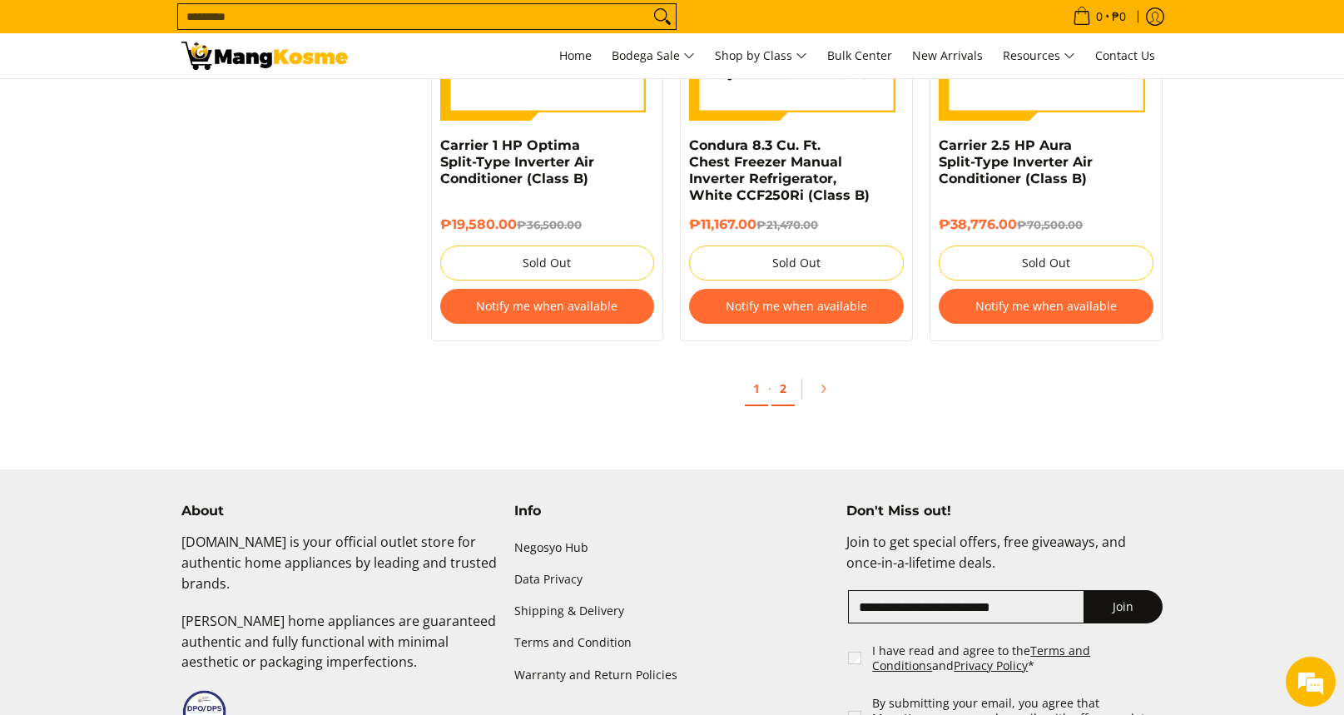
click at [778, 402] on link "2" at bounding box center [783, 389] width 23 height 34
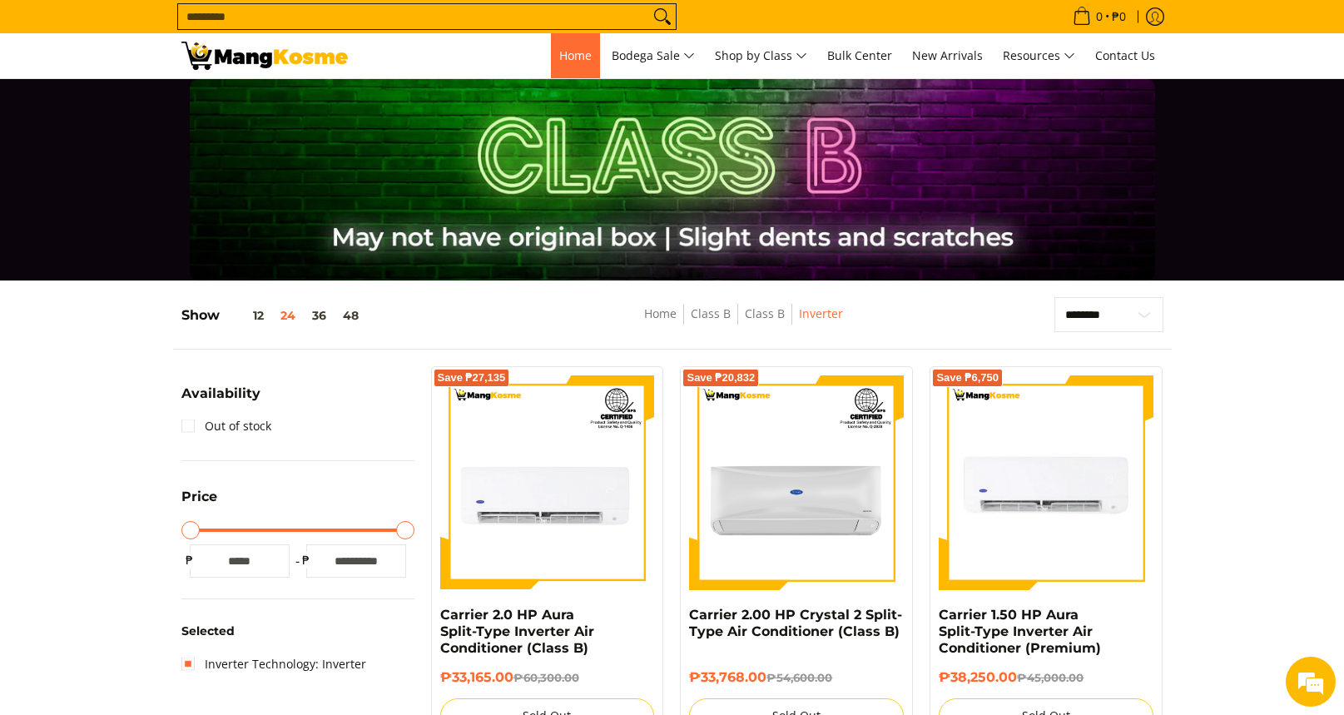
click at [577, 57] on span "Home" at bounding box center [575, 55] width 32 height 16
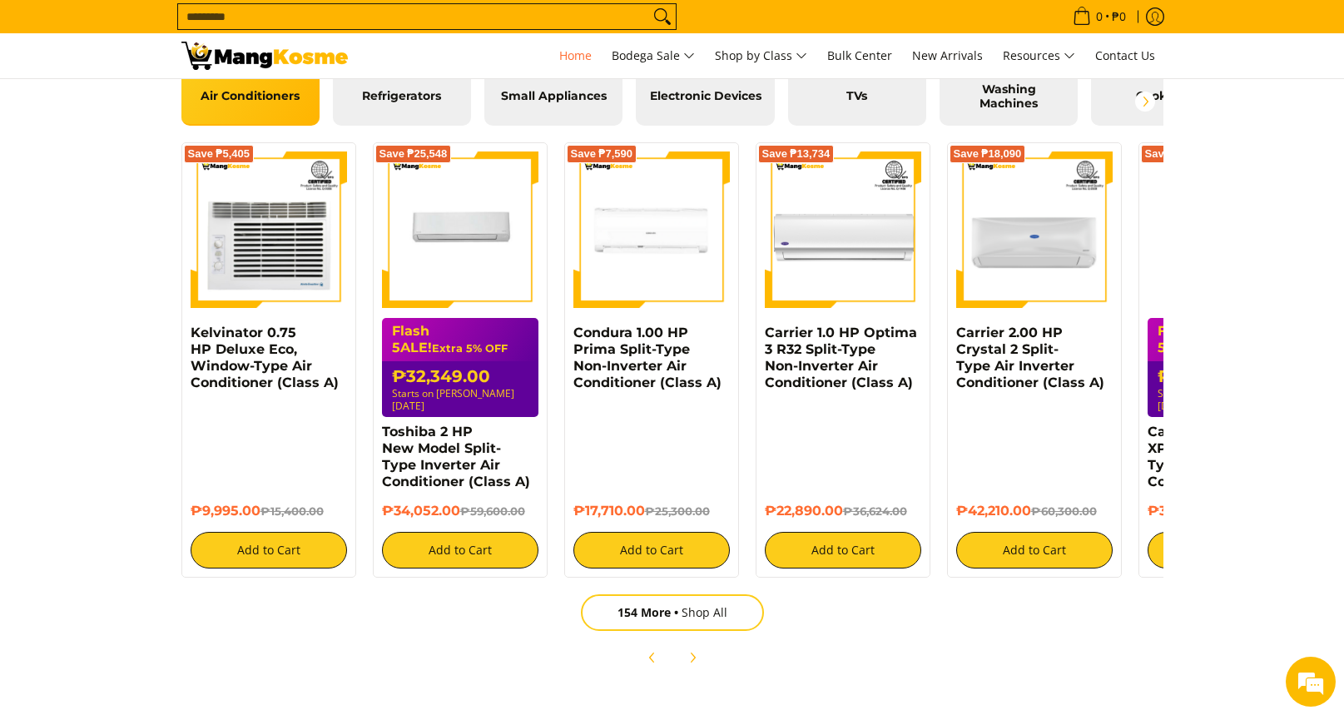
click at [446, 335] on div "Flash 5ALE! Extra 5% OFF ₱32,349.00 Starts on Aug 15" at bounding box center [460, 367] width 156 height 99
click at [697, 603] on link "154 More Shop All" at bounding box center [672, 612] width 183 height 37
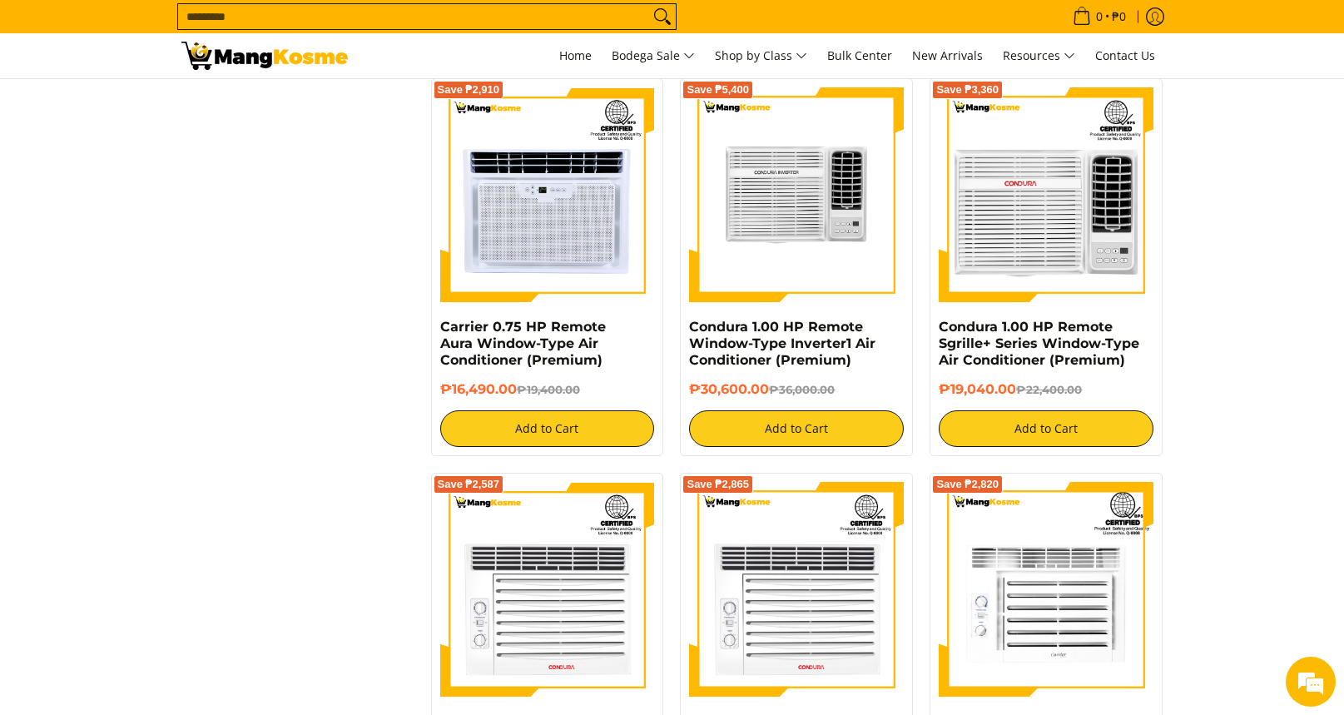
scroll to position [3220, 0]
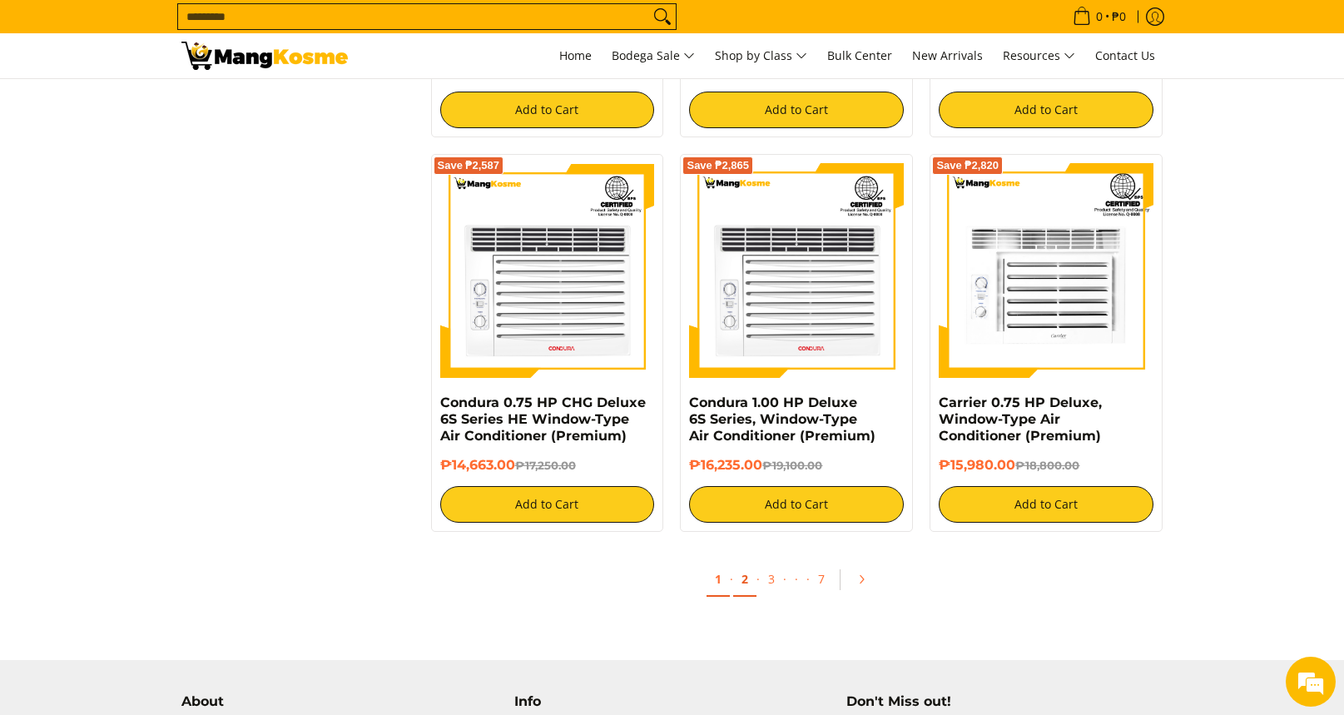
click at [742, 588] on link "2" at bounding box center [744, 580] width 23 height 34
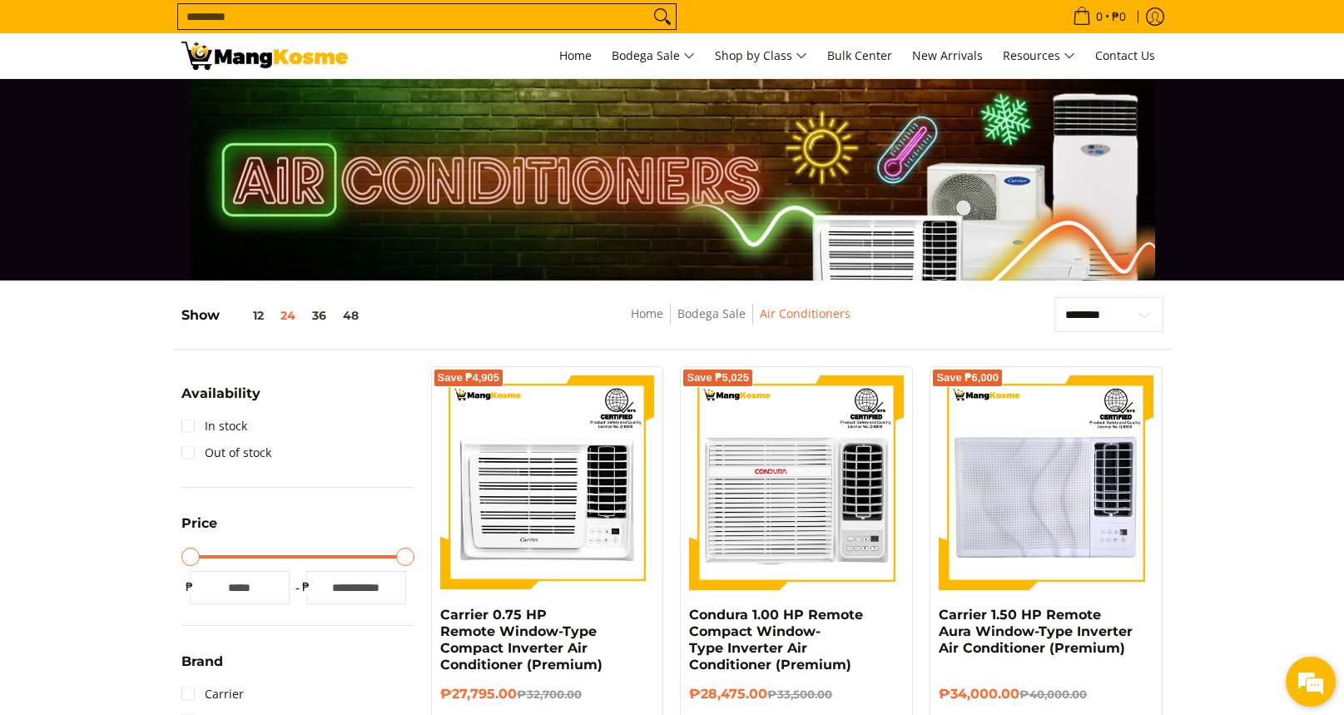
drag, startPoint x: 1286, startPoint y: 677, endPoint x: 271, endPoint y: 127, distance: 1154.2
click at [1286, 677] on div "We're Online! How may I help you [DATE]?" at bounding box center [1311, 682] width 50 height 50
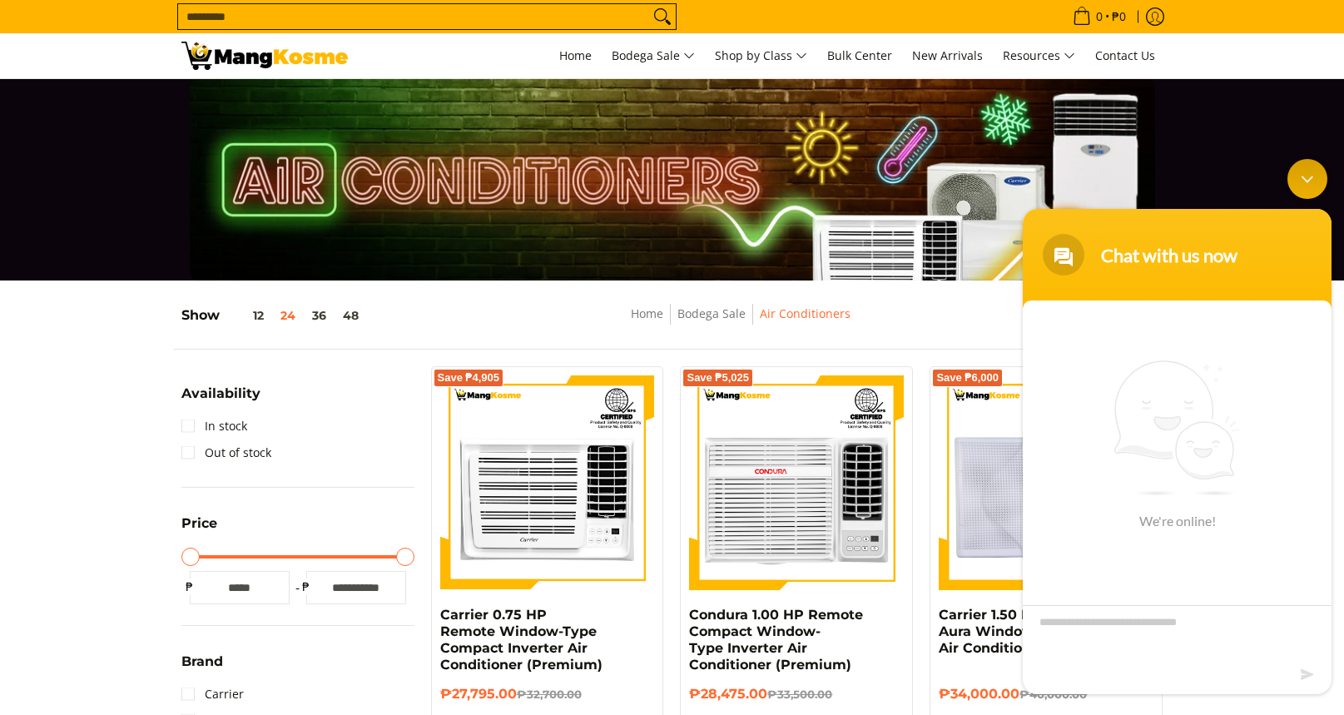
click at [1259, 666] on footer at bounding box center [1177, 678] width 309 height 31
click at [1191, 599] on div "Chat Now" at bounding box center [1177, 594] width 119 height 32
click at [1169, 631] on textarea "Type your message and hit 'Enter'" at bounding box center [1177, 634] width 309 height 58
type textarea "**********"
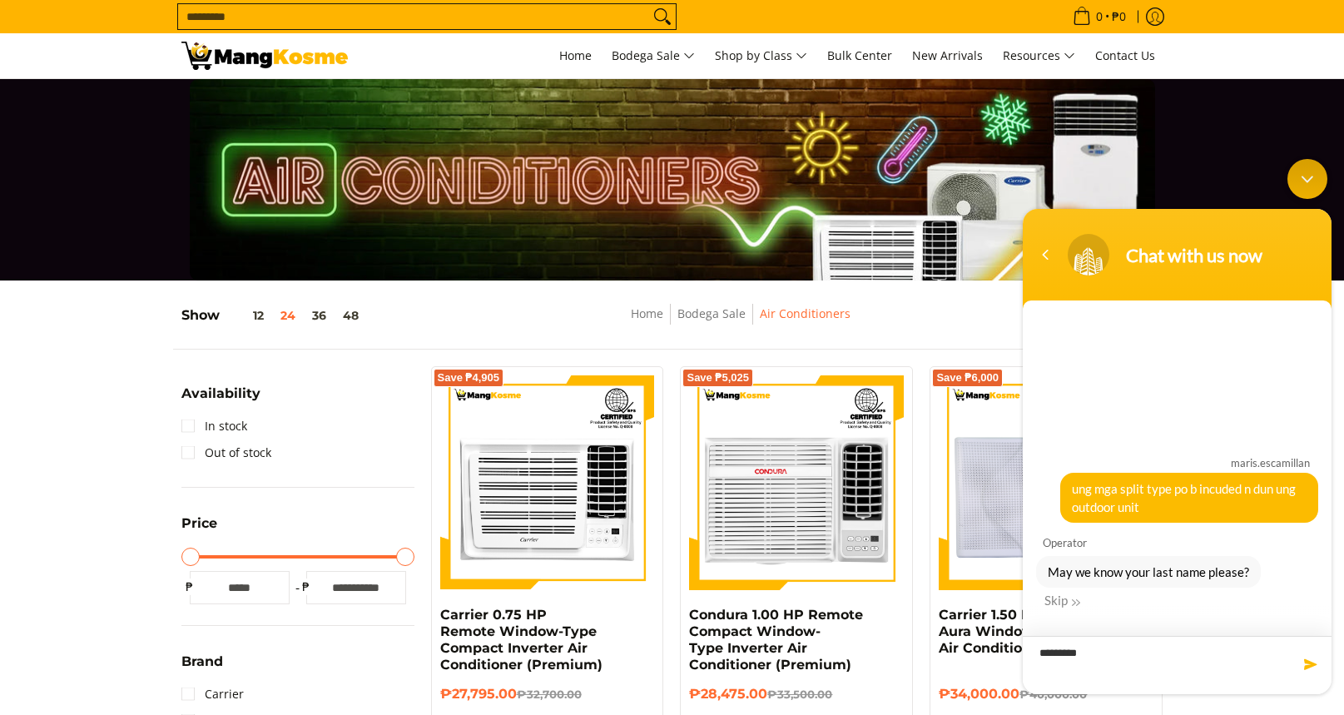
type textarea "**********"
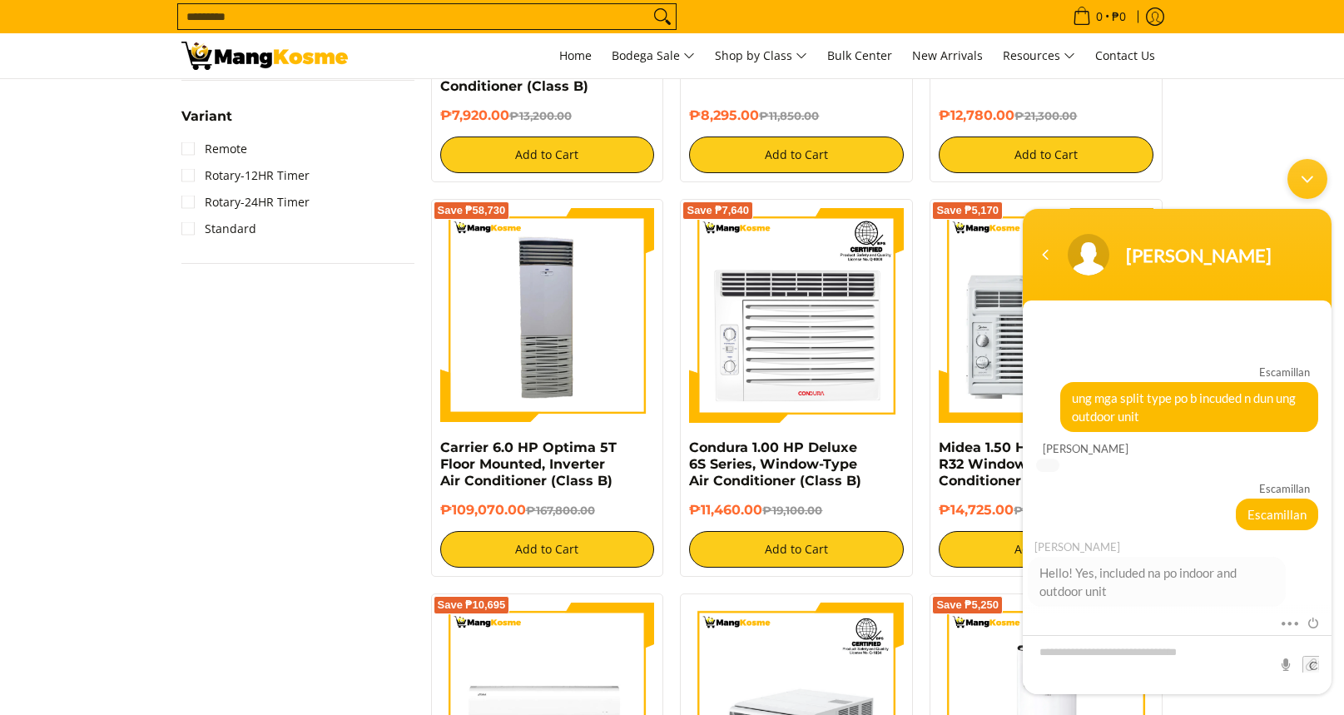
scroll to position [1388, 0]
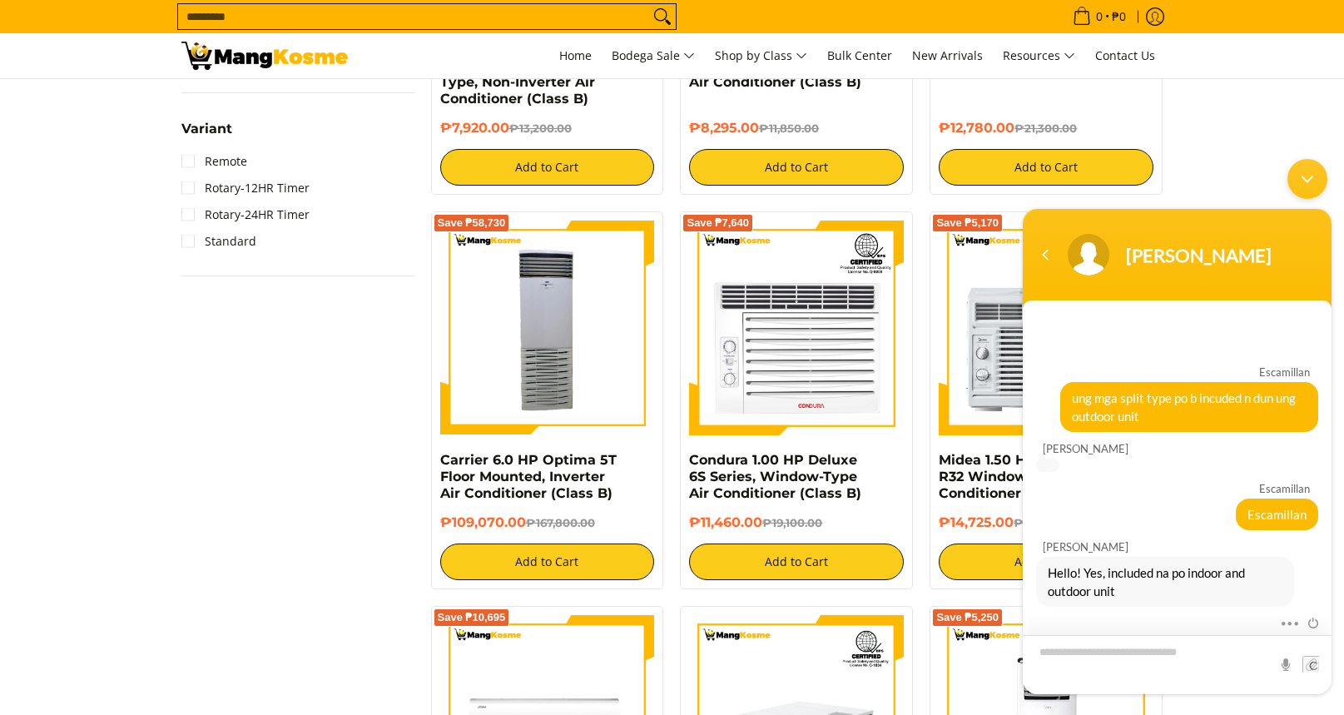
click at [1205, 658] on textarea "Type your message and hit 'Enter'" at bounding box center [1177, 664] width 309 height 59
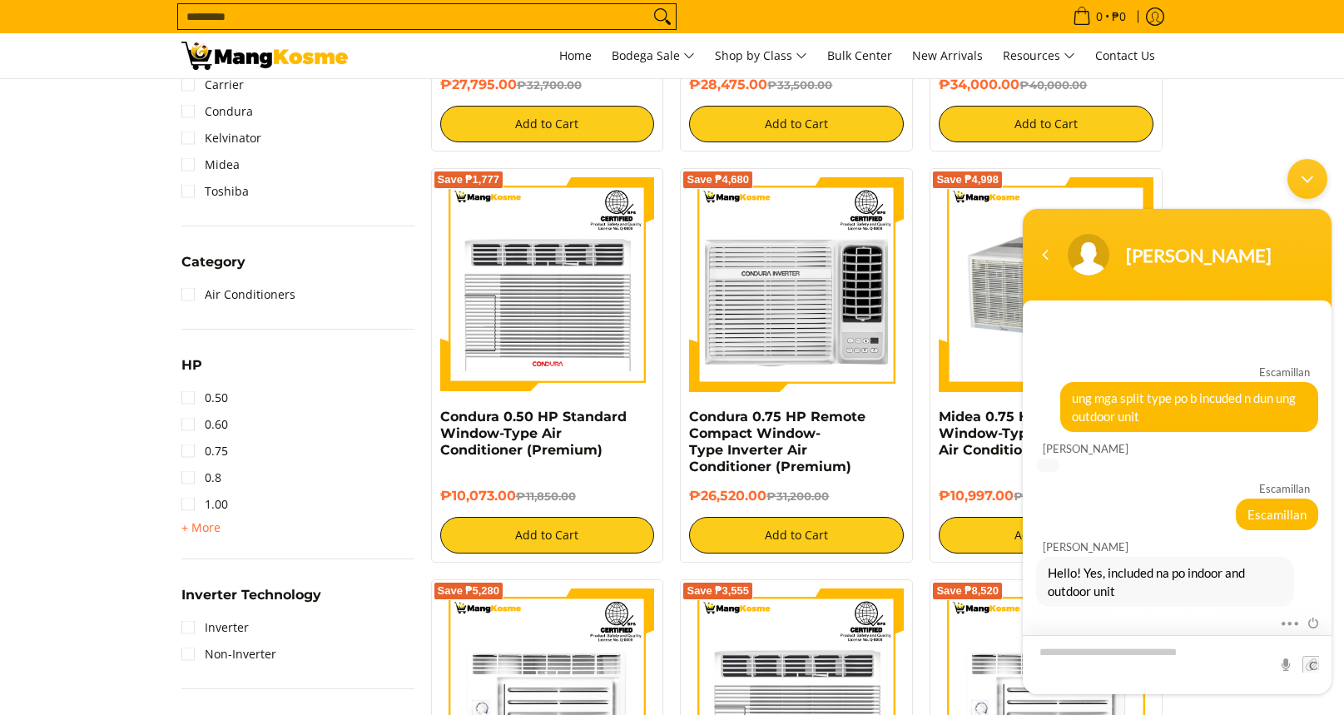
scroll to position [668, 0]
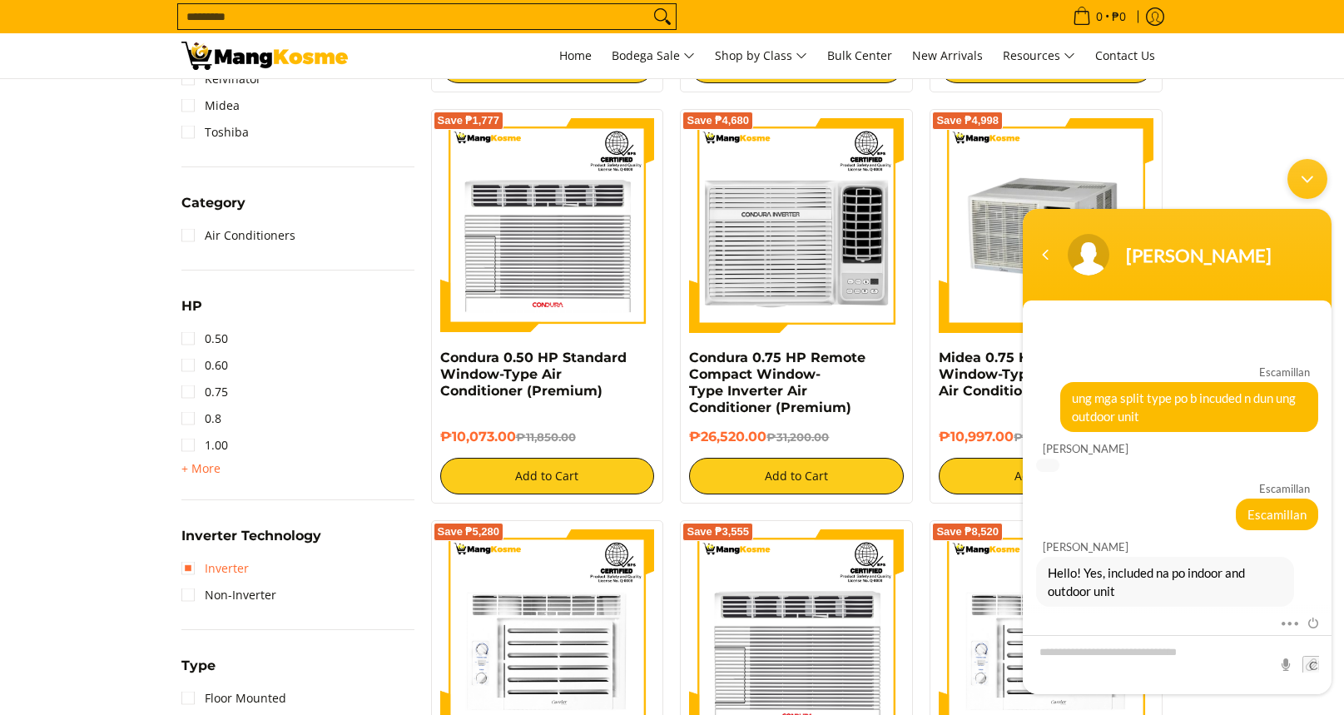
click at [241, 576] on link "Inverter" at bounding box center [214, 568] width 67 height 27
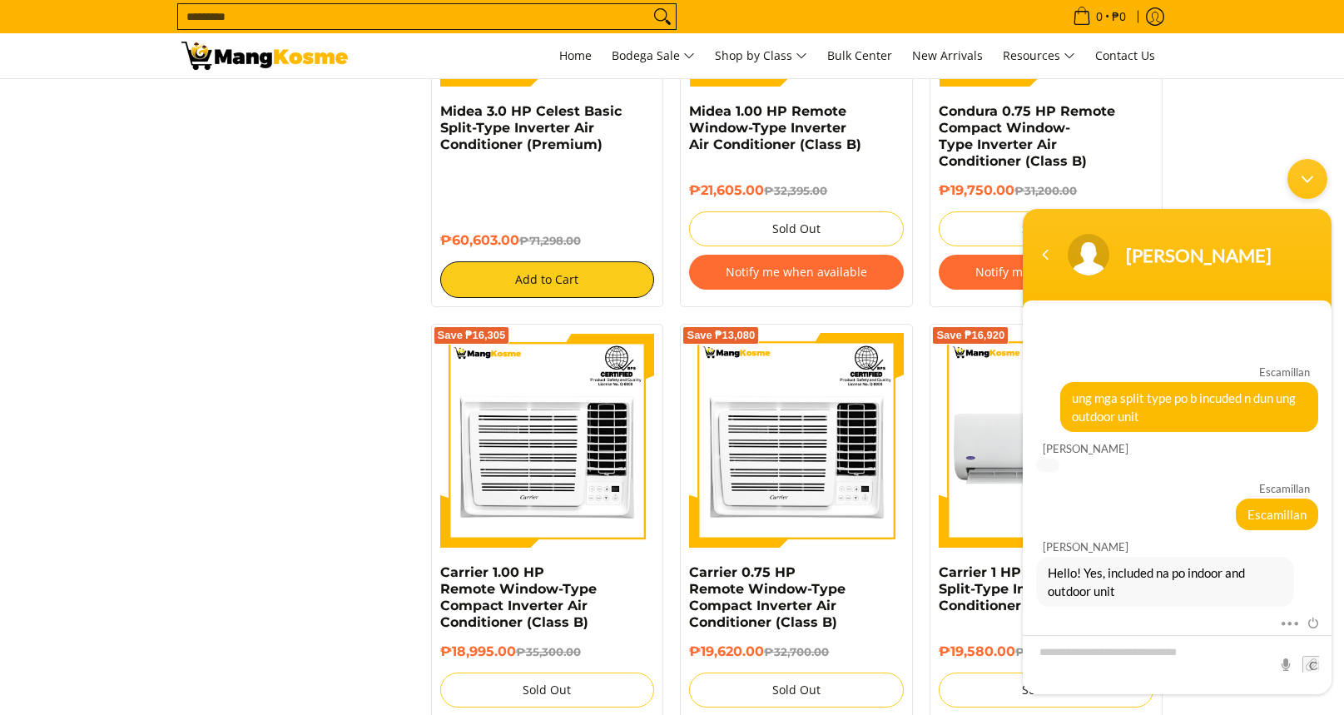
scroll to position [2693, 0]
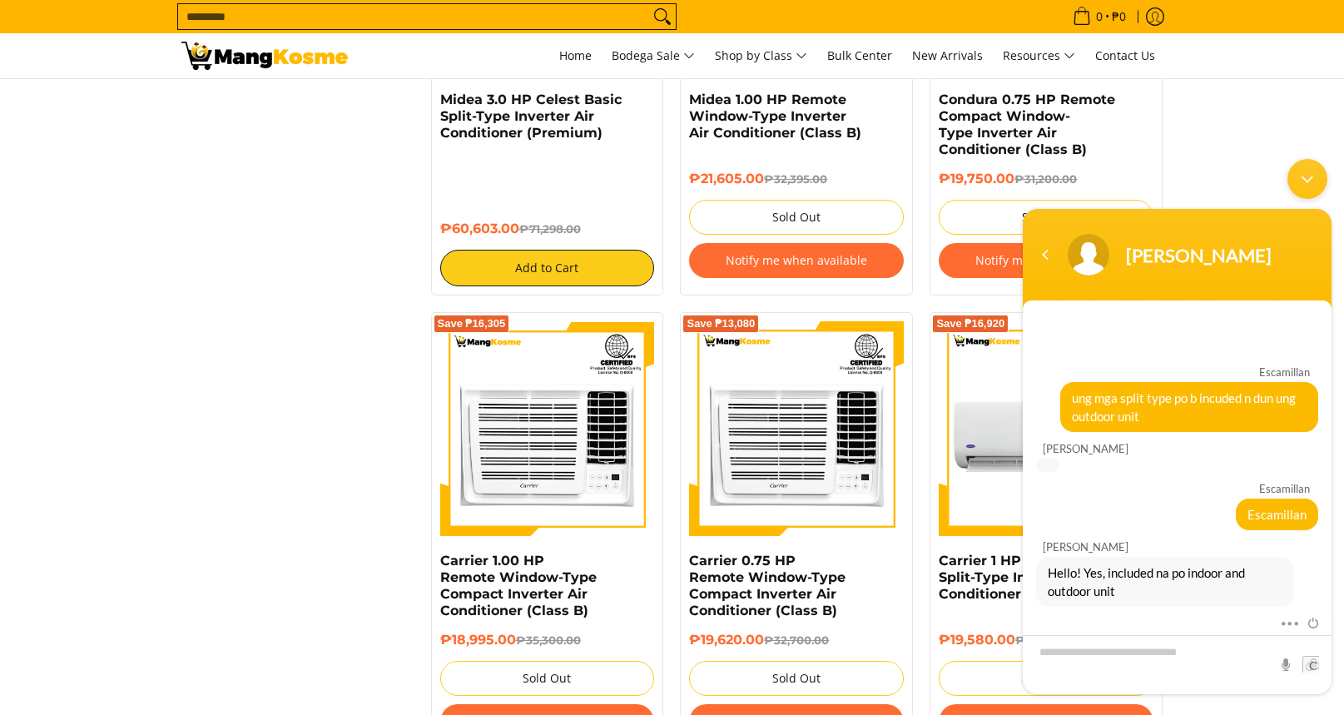
click at [1313, 173] on div "Minimize live chat window" at bounding box center [1308, 179] width 40 height 40
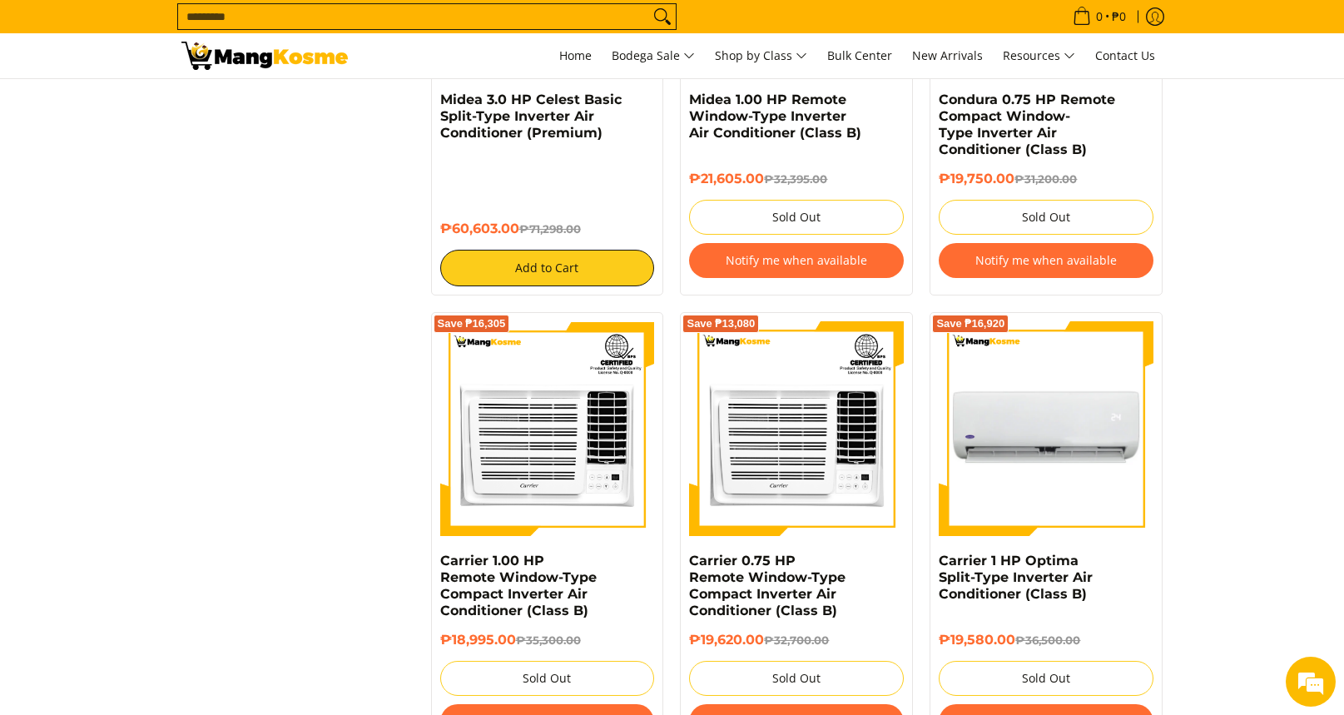
click at [1060, 418] on img at bounding box center [1046, 428] width 215 height 215
